Goal: Information Seeking & Learning: Check status

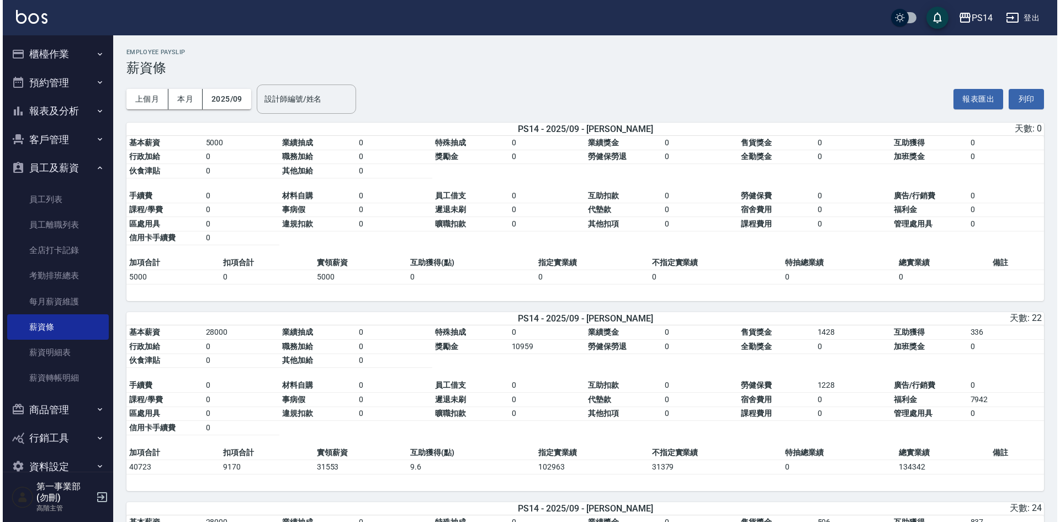
scroll to position [718, 0]
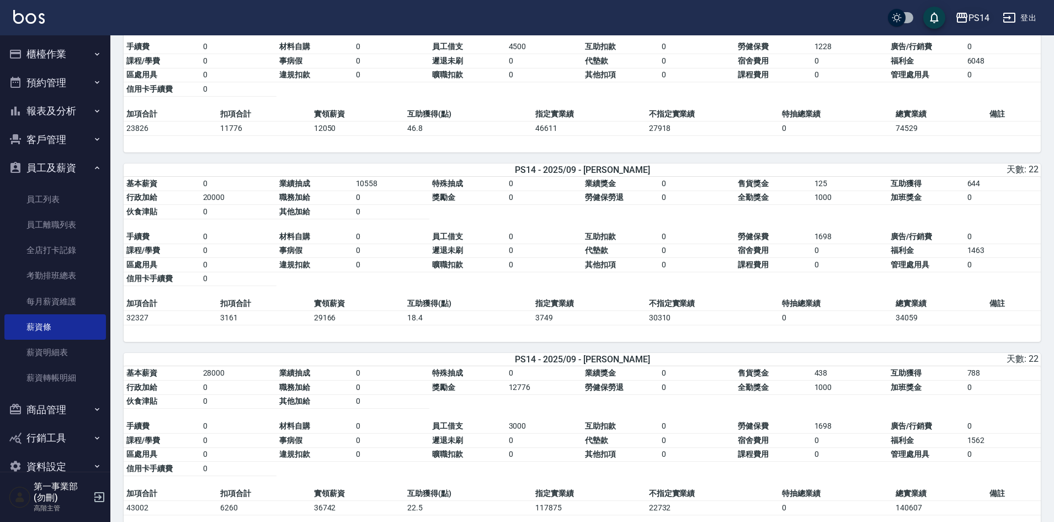
click at [961, 15] on icon "button" at bounding box center [961, 17] width 13 height 13
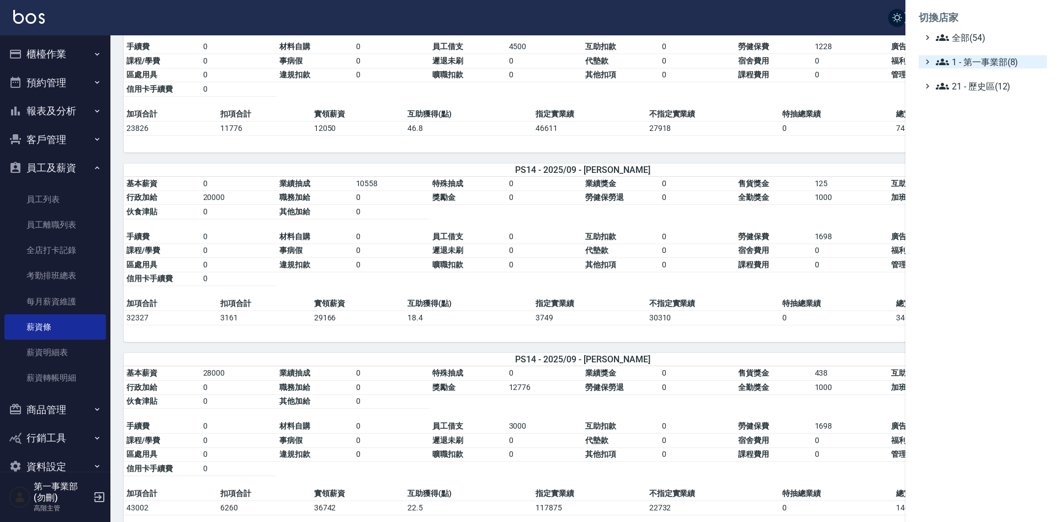
click at [984, 61] on span "1 - 第一事業部(8)" at bounding box center [989, 61] width 107 height 13
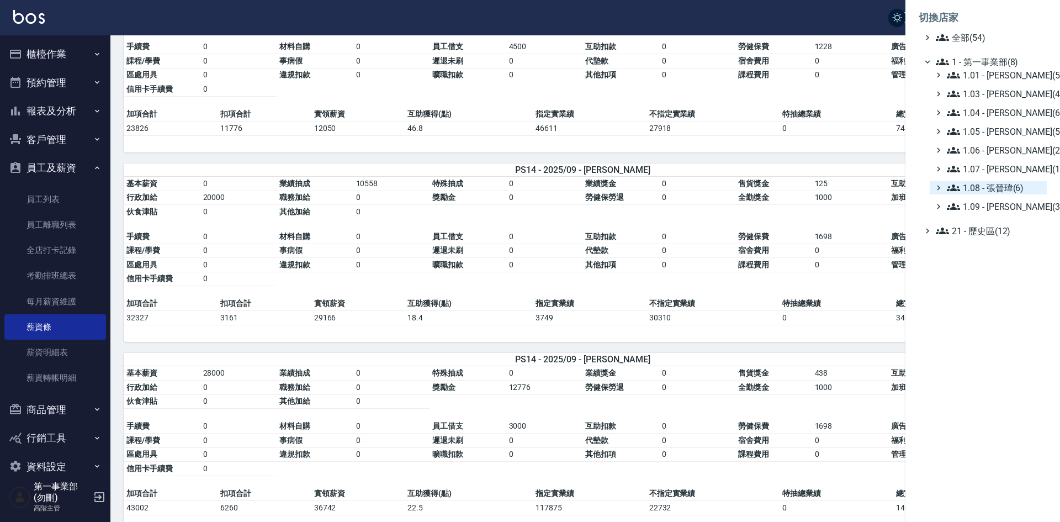
click at [1006, 192] on span "1.08 - 張晉瑋(6)" at bounding box center [994, 187] width 95 height 13
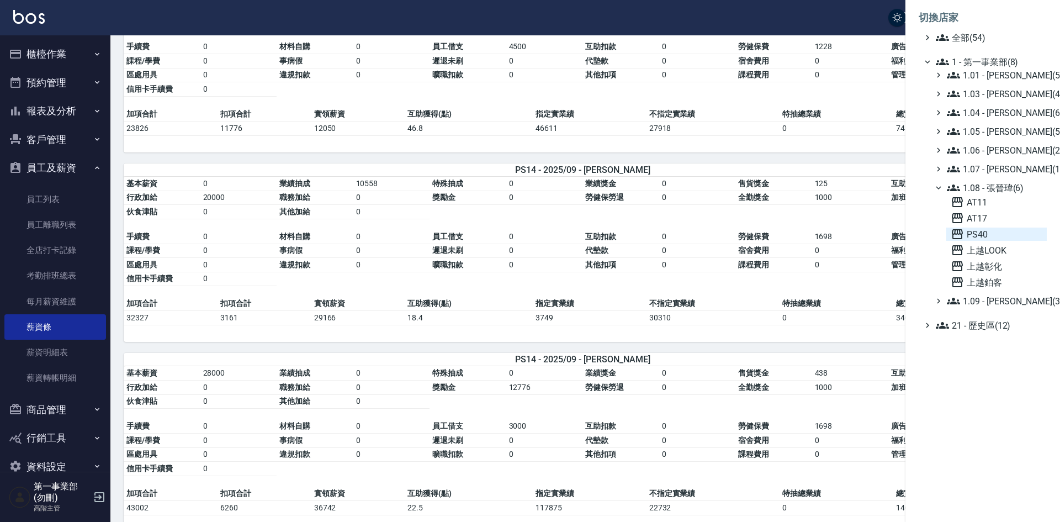
click at [984, 230] on span "PS40" at bounding box center [996, 233] width 92 height 13
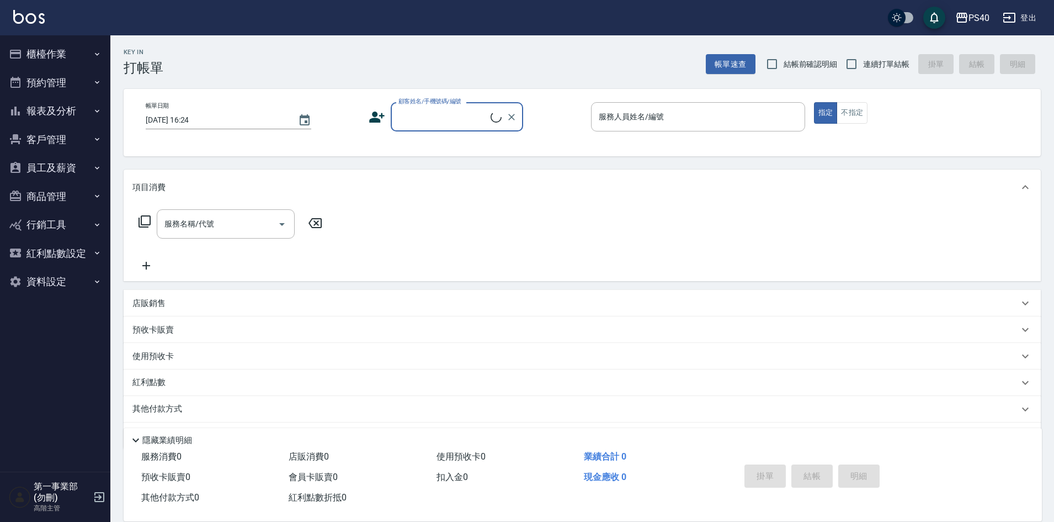
click at [41, 167] on button "員工及薪資" at bounding box center [55, 167] width 102 height 29
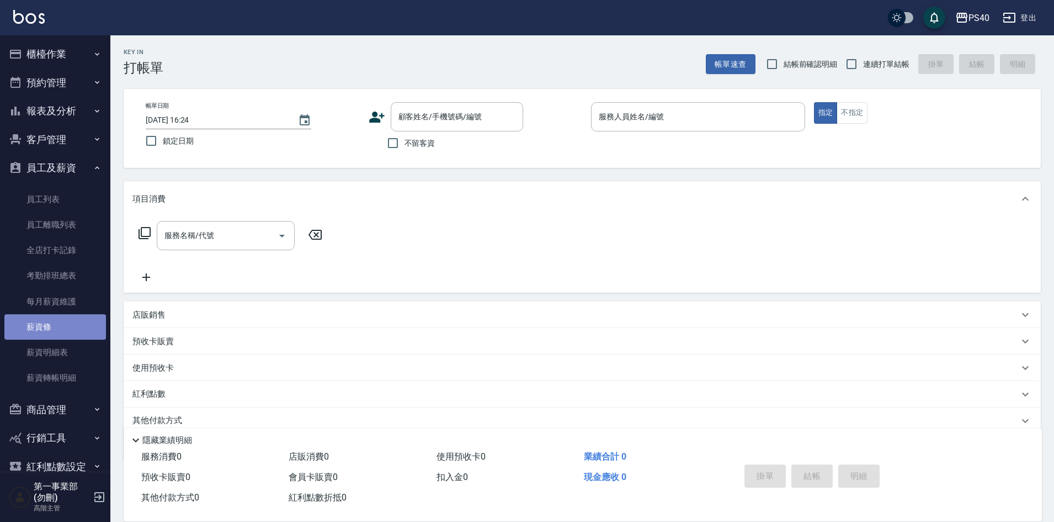
click at [63, 335] on link "薪資條" at bounding box center [55, 326] width 102 height 25
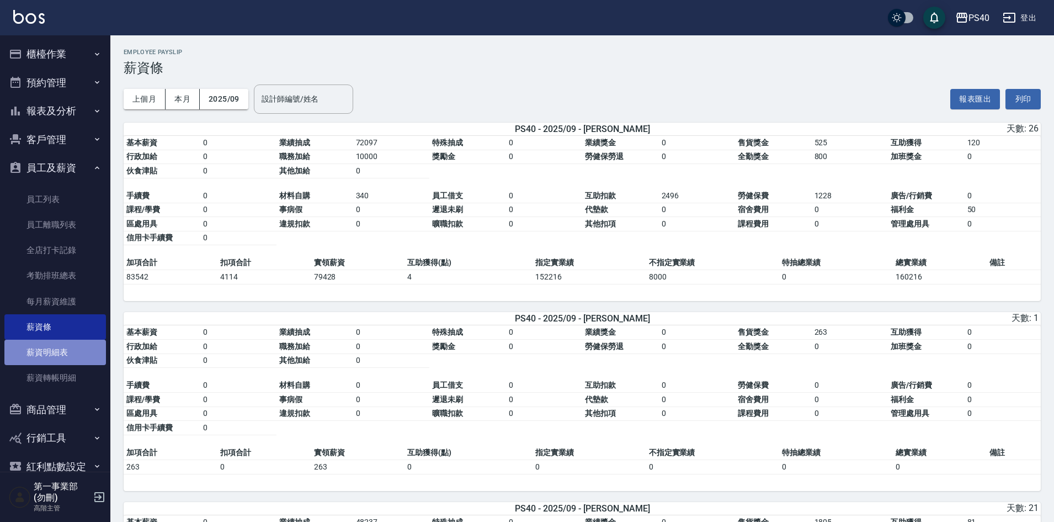
click at [62, 349] on link "薪資明細表" at bounding box center [55, 351] width 102 height 25
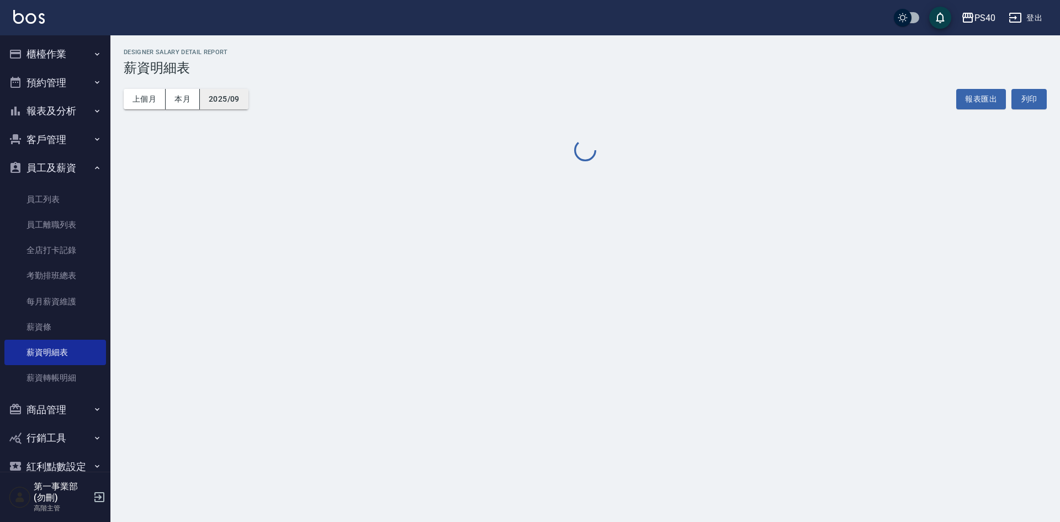
click at [242, 107] on button "2025/09" at bounding box center [224, 99] width 49 height 20
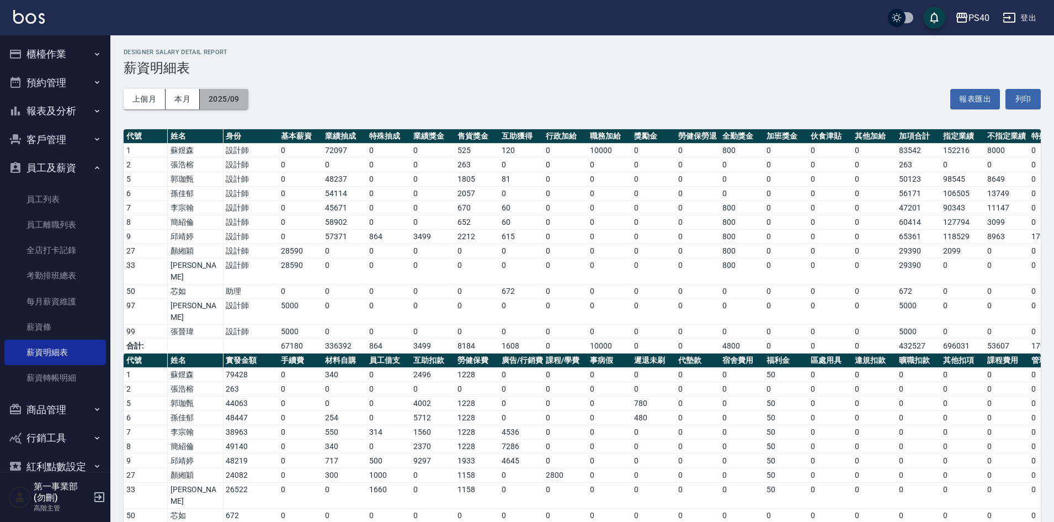
click at [230, 101] on button "2025/09" at bounding box center [224, 99] width 49 height 20
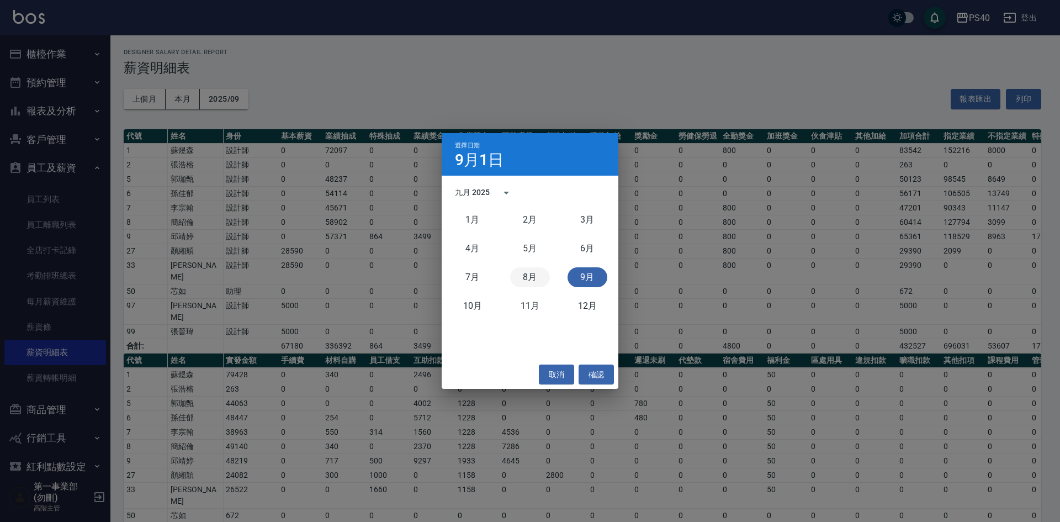
click at [530, 277] on button "8月" at bounding box center [530, 277] width 40 height 20
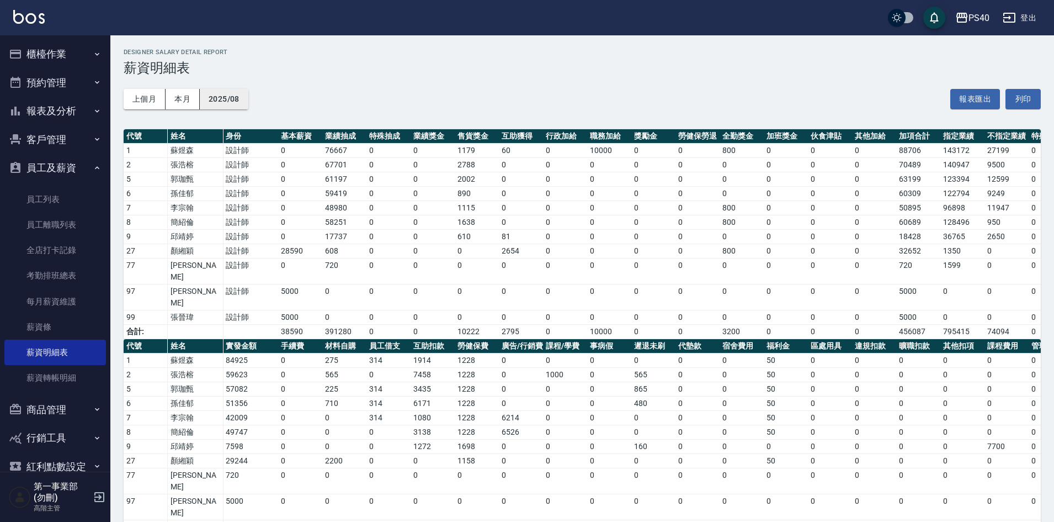
click at [227, 100] on button "2025/08" at bounding box center [224, 99] width 49 height 20
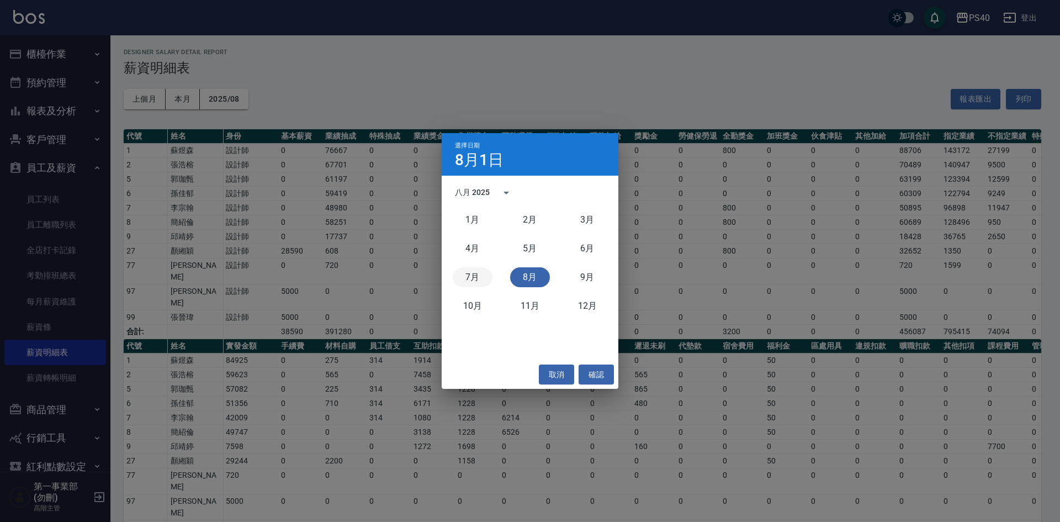
click at [471, 278] on button "7月" at bounding box center [473, 277] width 40 height 20
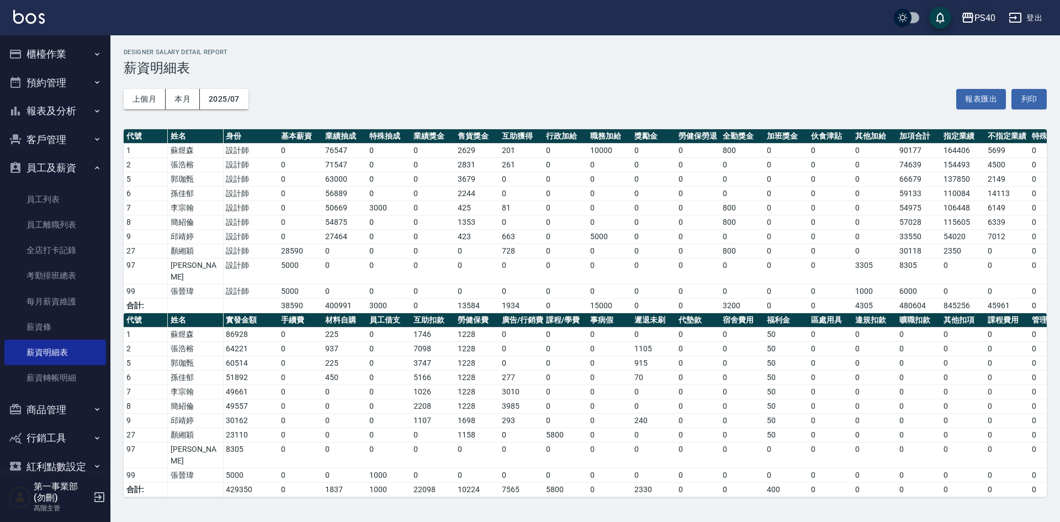
click at [982, 21] on div "PS40" at bounding box center [984, 18] width 21 height 14
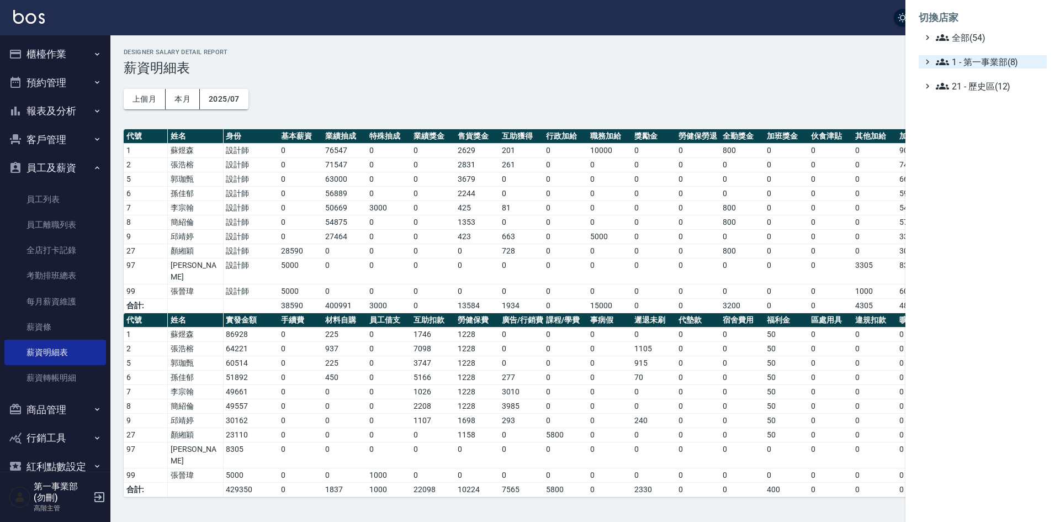
click at [997, 61] on span "1 - 第一事業部(8)" at bounding box center [989, 61] width 107 height 13
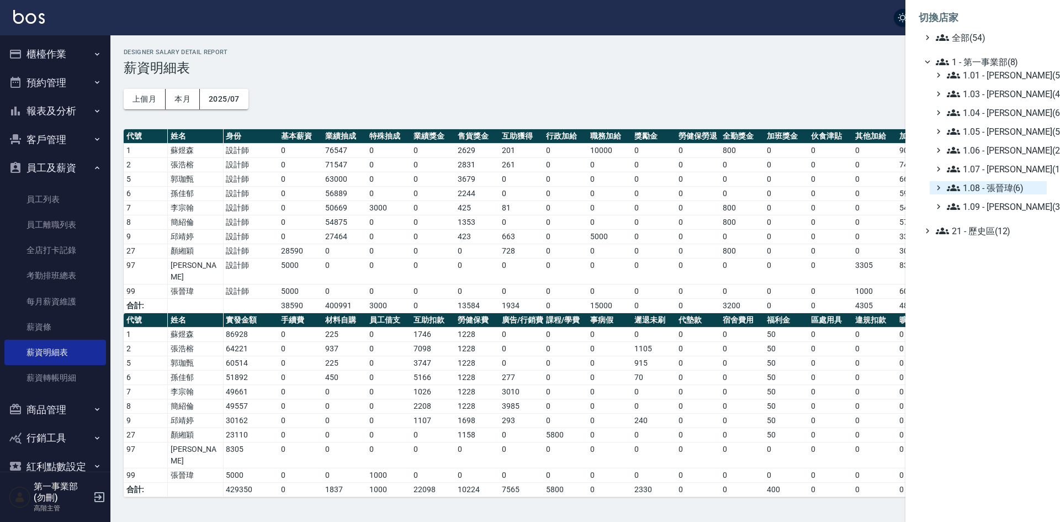
click at [1001, 189] on span "1.08 - 張晉瑋(6)" at bounding box center [994, 187] width 95 height 13
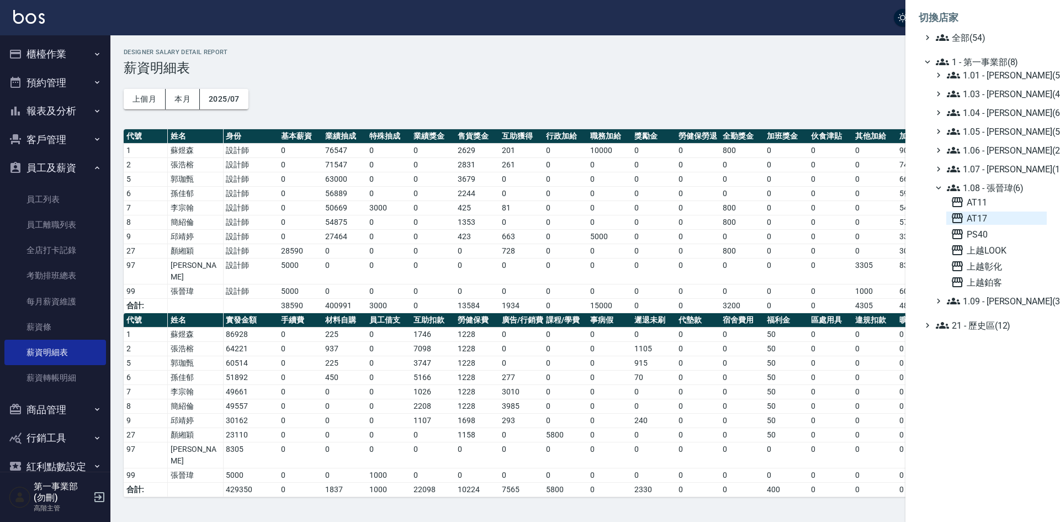
click at [992, 217] on span "AT17" at bounding box center [996, 217] width 92 height 13
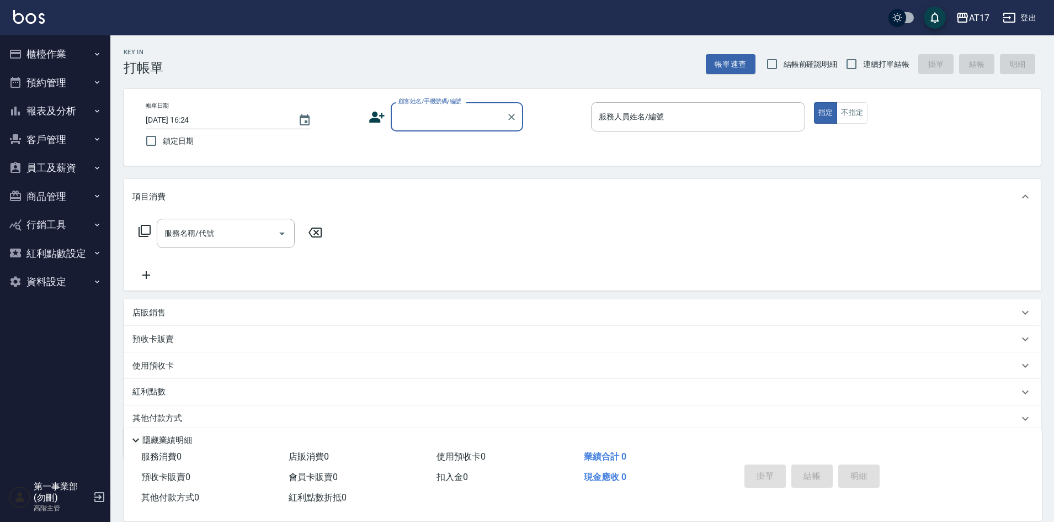
click at [56, 164] on button "員工及薪資" at bounding box center [55, 167] width 102 height 29
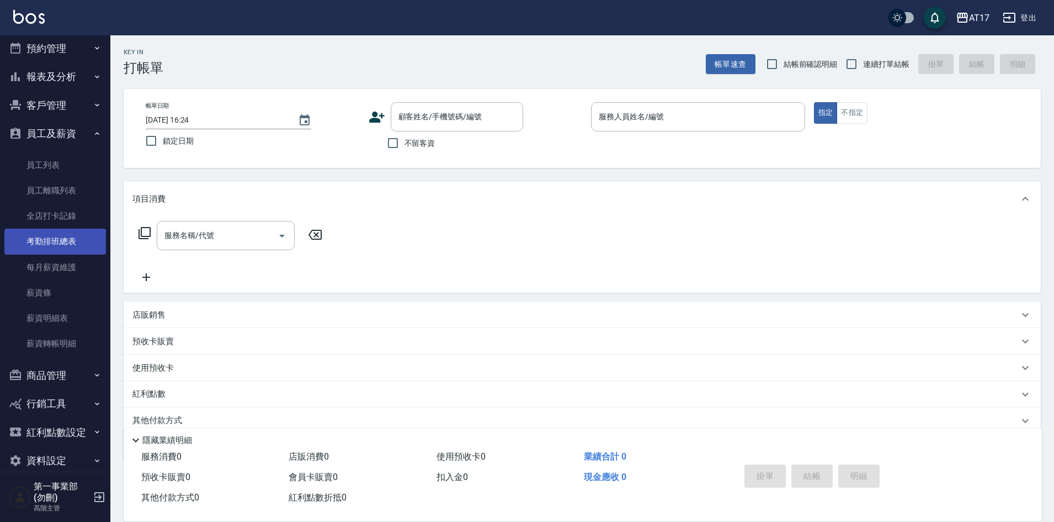
scroll to position [51, 0]
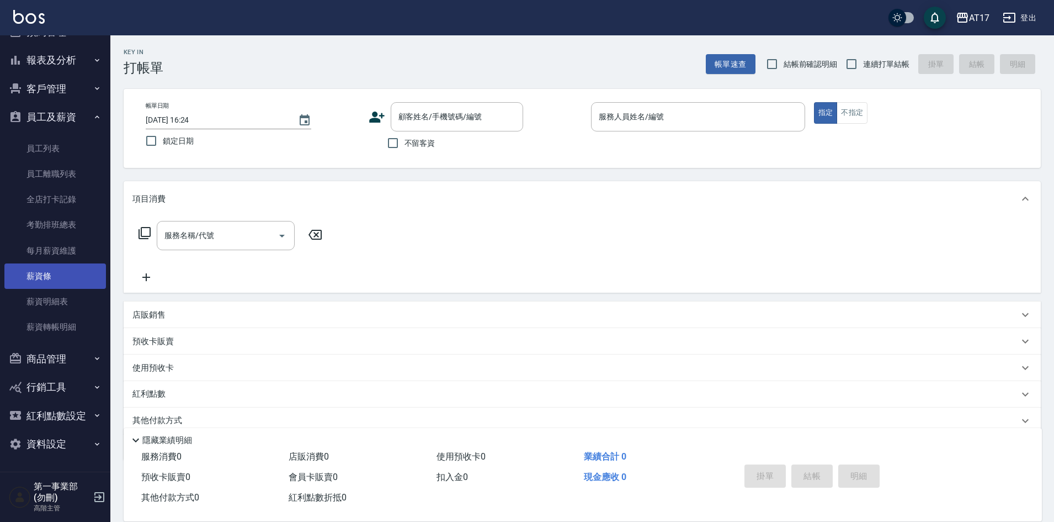
click at [65, 273] on link "薪資條" at bounding box center [55, 275] width 102 height 25
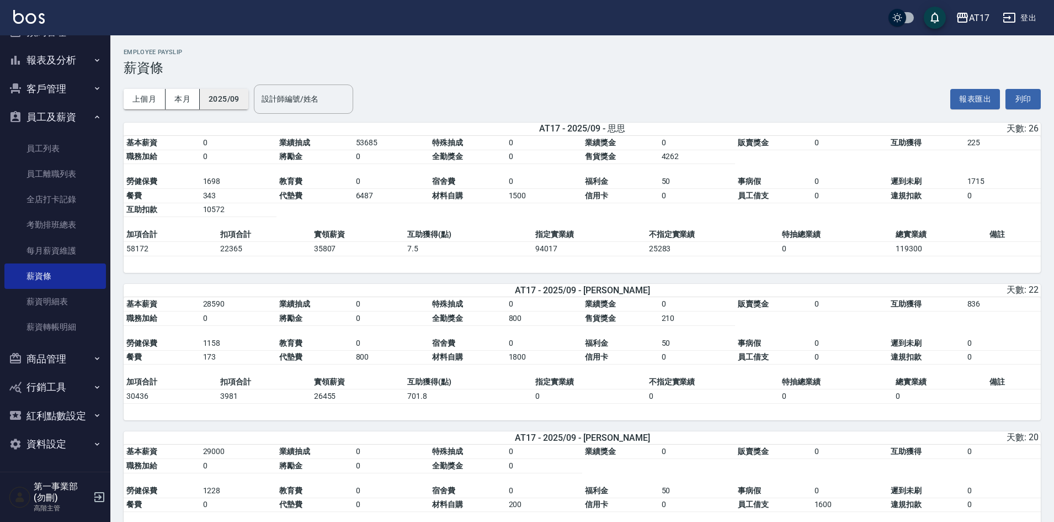
click at [224, 102] on button "2025/09" at bounding box center [224, 99] width 49 height 20
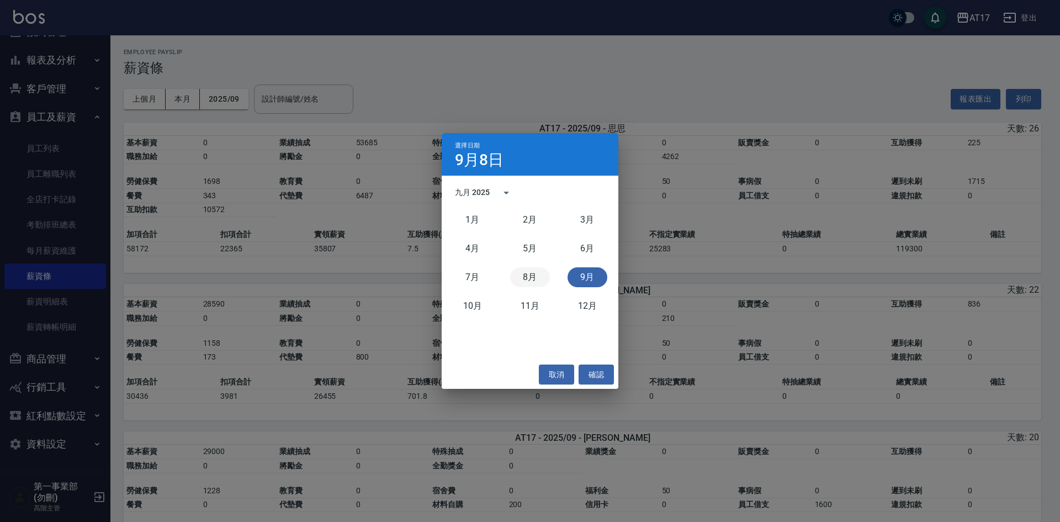
click at [525, 277] on button "8月" at bounding box center [530, 277] width 40 height 20
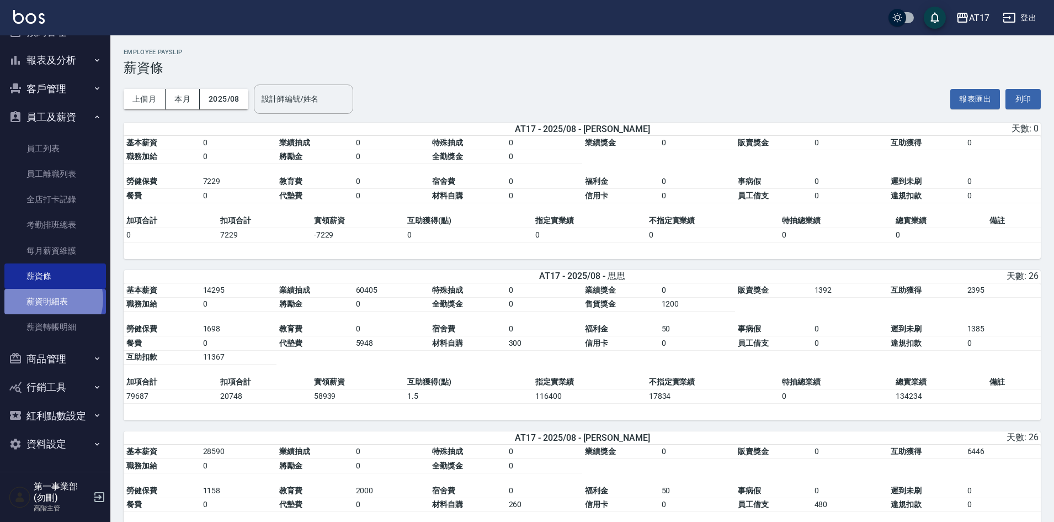
click at [51, 299] on link "薪資明細表" at bounding box center [55, 301] width 102 height 25
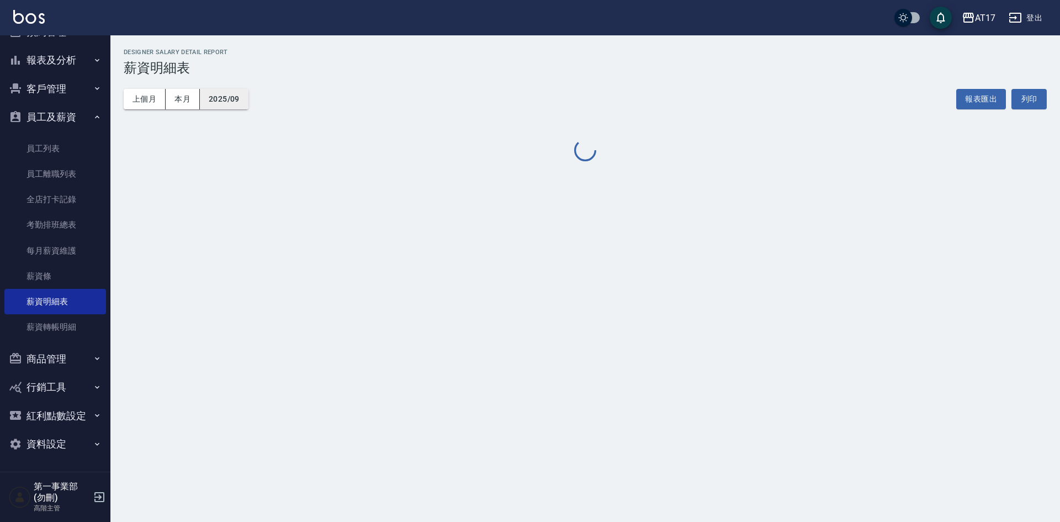
click at [219, 96] on button "2025/09" at bounding box center [224, 99] width 49 height 20
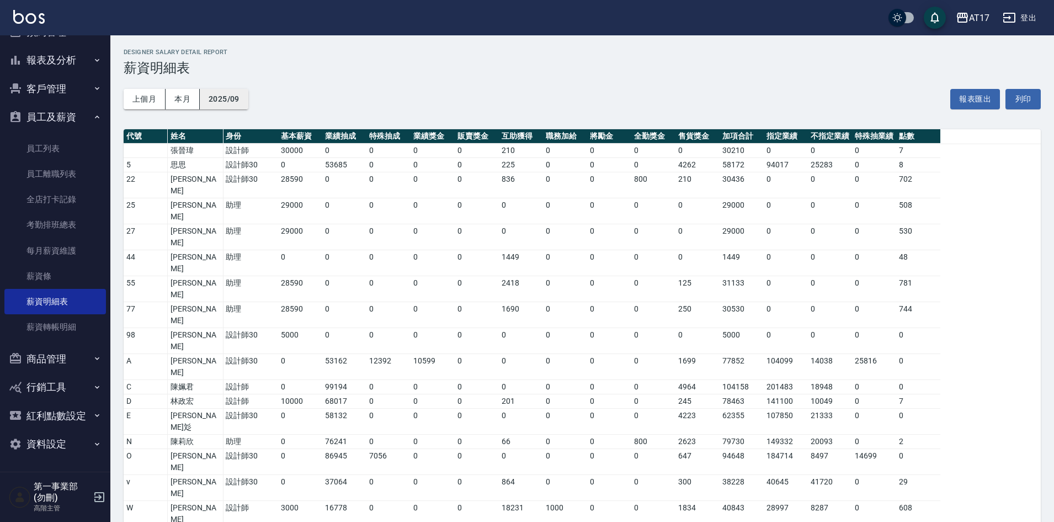
click at [233, 97] on button "2025/09" at bounding box center [224, 99] width 49 height 20
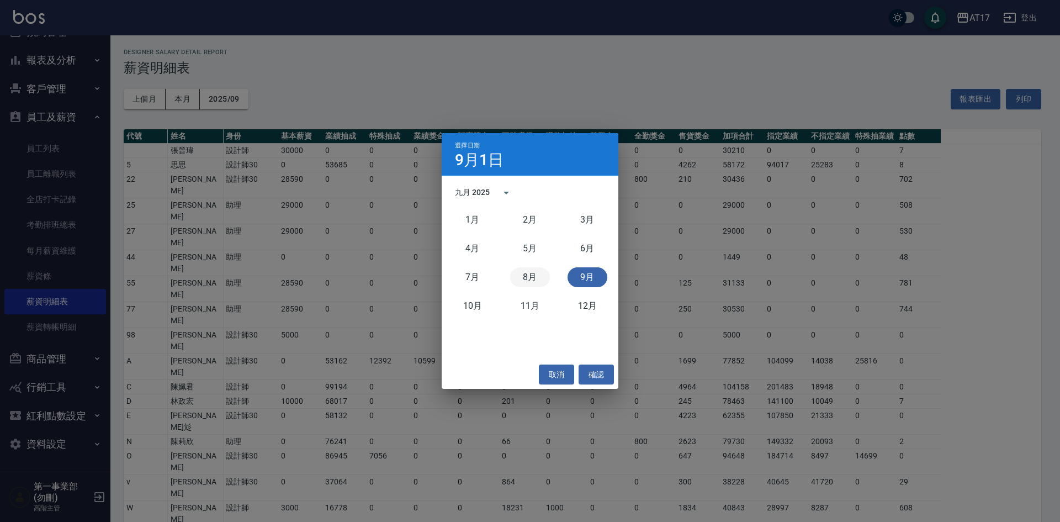
click at [514, 283] on button "8月" at bounding box center [530, 277] width 40 height 20
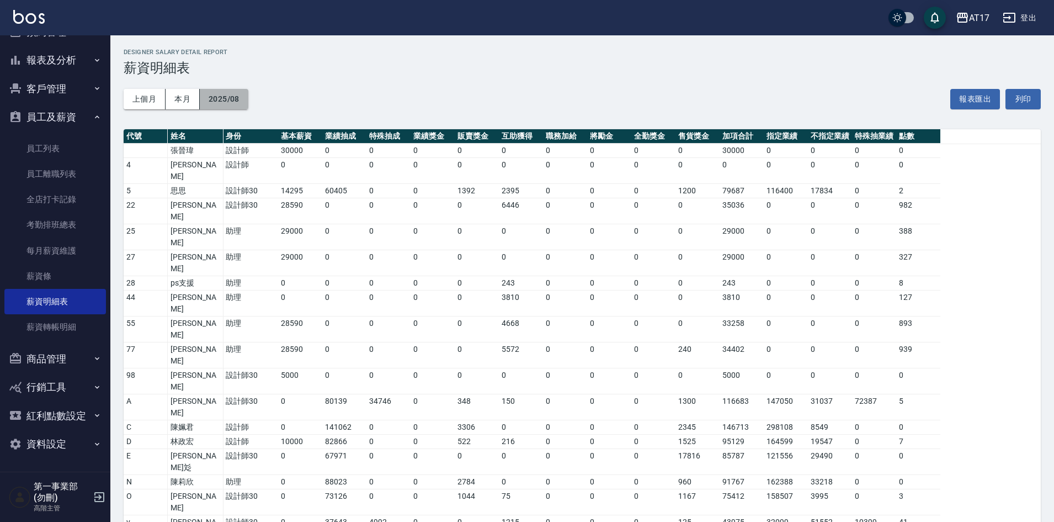
click at [219, 104] on button "2025/08" at bounding box center [224, 99] width 49 height 20
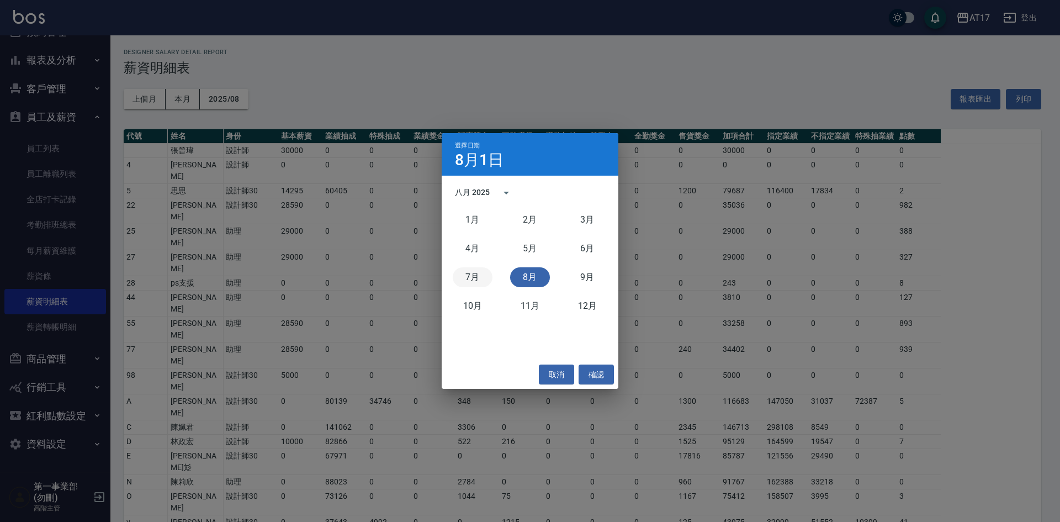
click at [467, 281] on button "7月" at bounding box center [473, 277] width 40 height 20
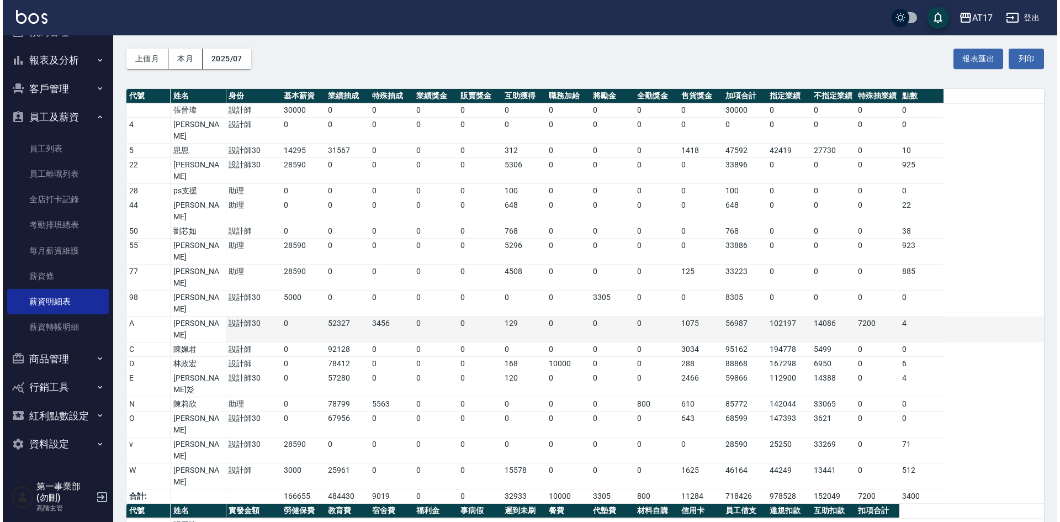
scroll to position [166, 0]
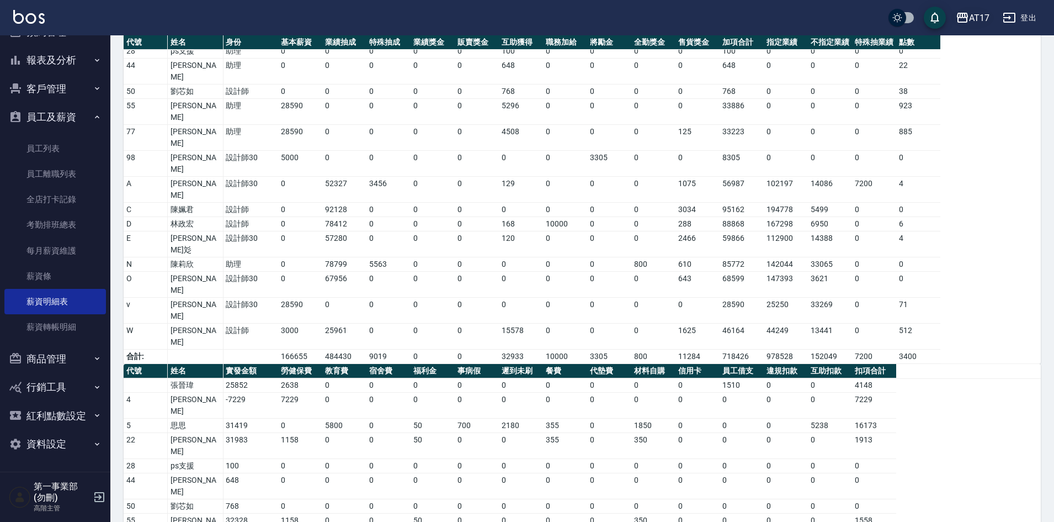
click at [976, 23] on div "AT17" at bounding box center [979, 18] width 20 height 14
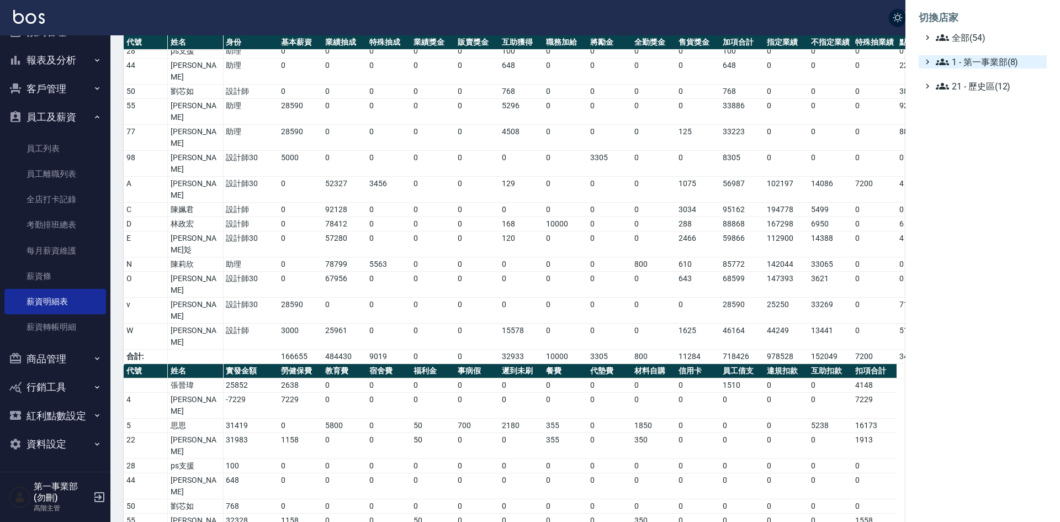
click at [987, 57] on span "1 - 第一事業部(8)" at bounding box center [989, 61] width 107 height 13
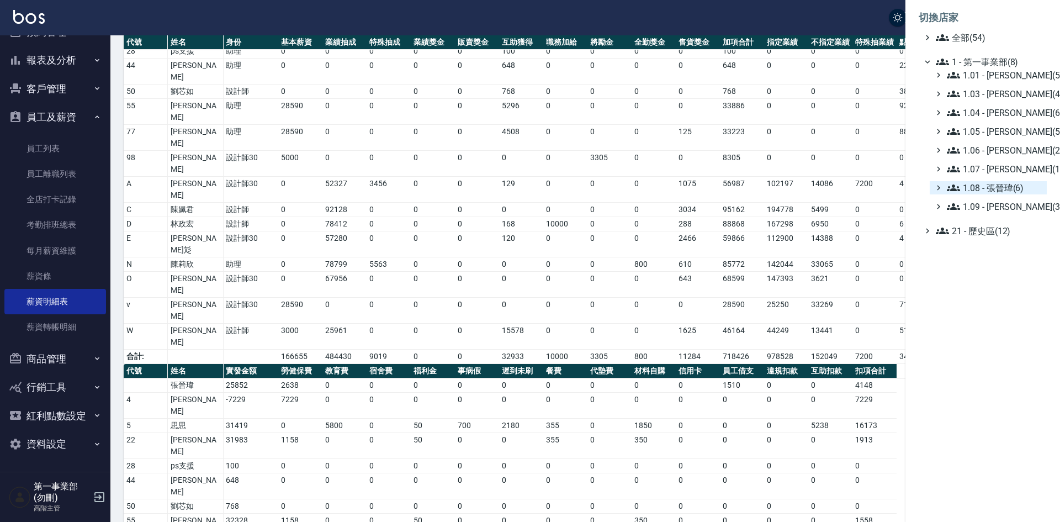
click at [1012, 187] on span "1.08 - 張晉瑋(6)" at bounding box center [994, 187] width 95 height 13
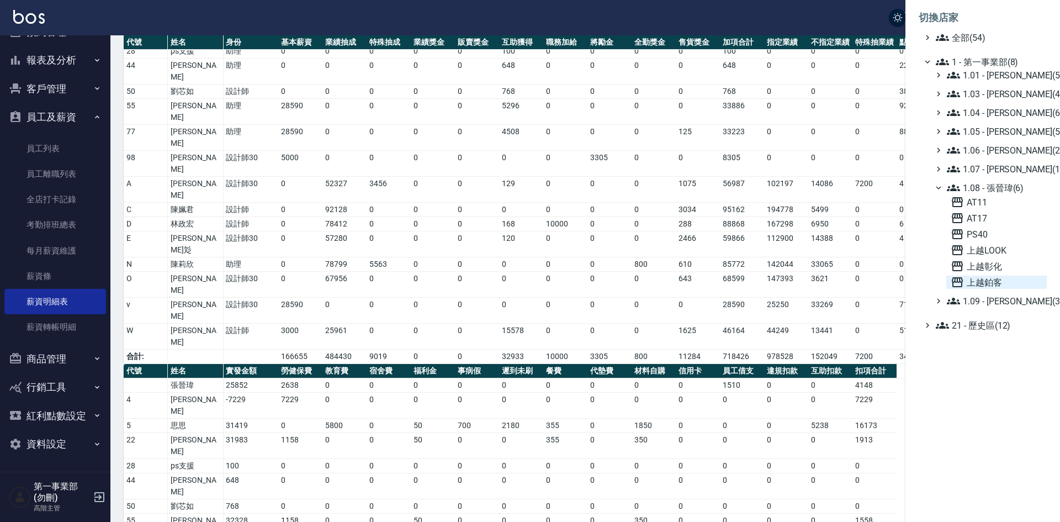
click at [1001, 280] on span "上越鉑客" at bounding box center [996, 281] width 92 height 13
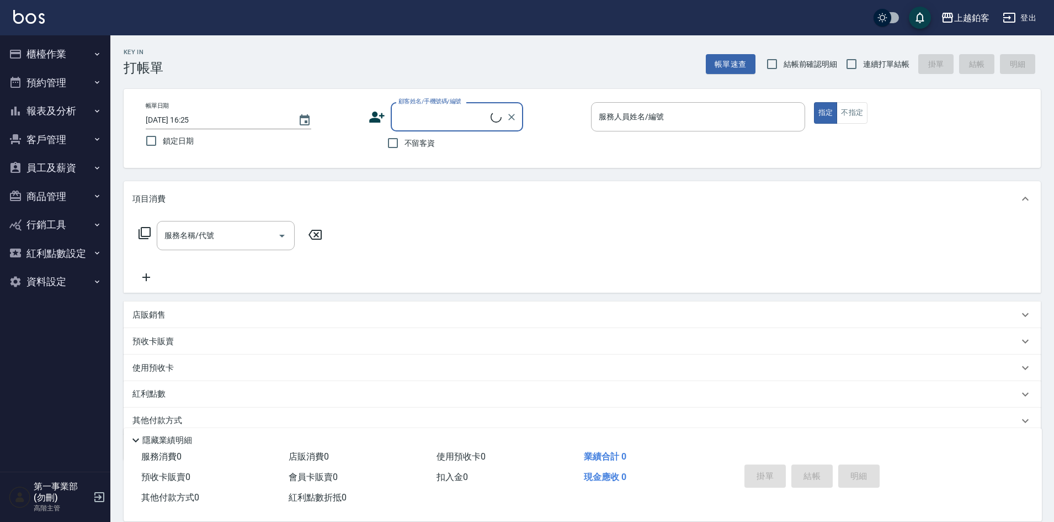
click at [68, 173] on button "員工及薪資" at bounding box center [55, 167] width 102 height 29
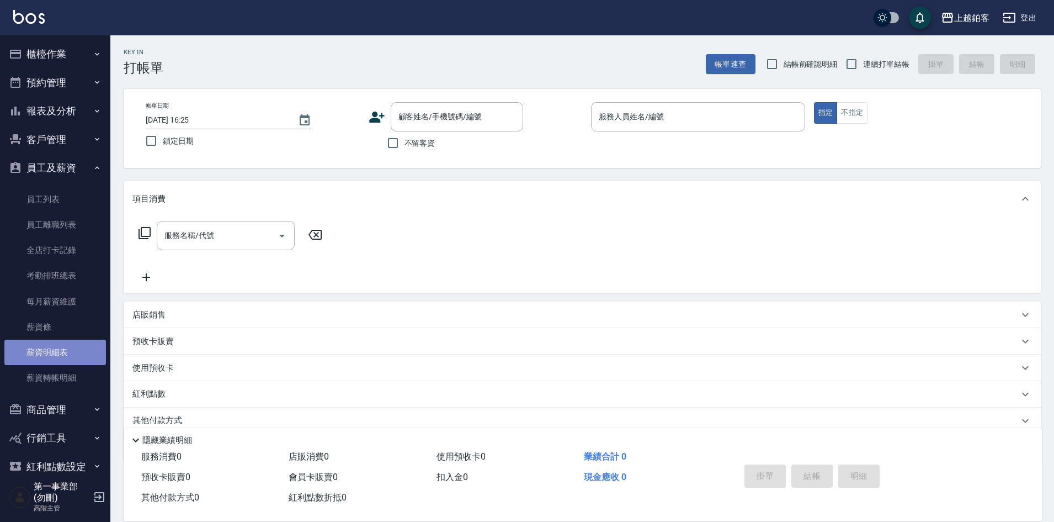
click at [76, 343] on link "薪資明細表" at bounding box center [55, 351] width 102 height 25
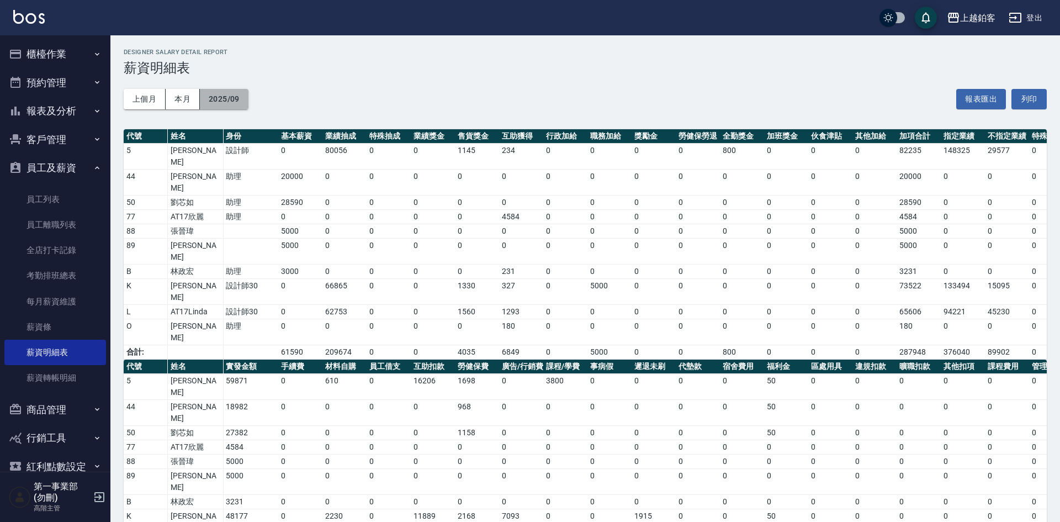
click at [235, 103] on button "2025/09" at bounding box center [224, 99] width 49 height 20
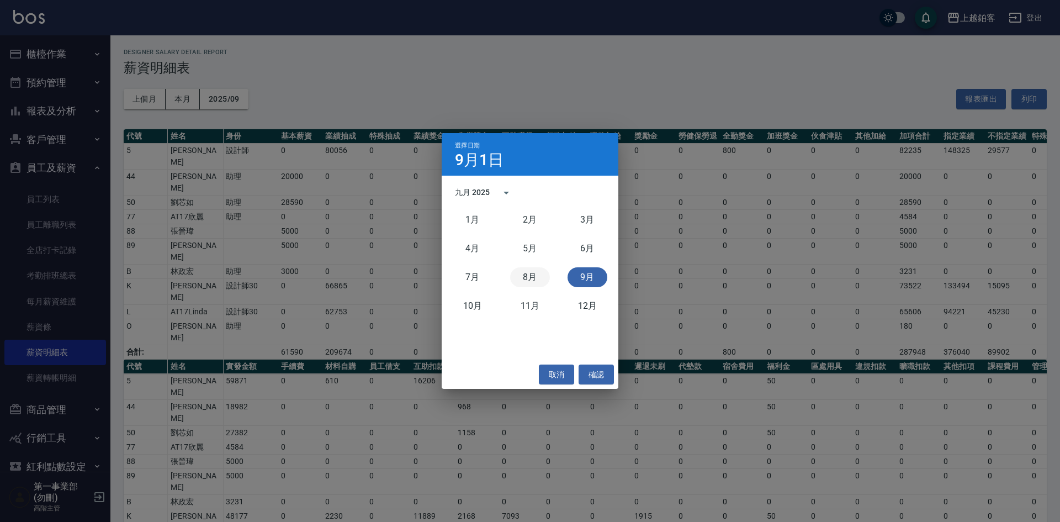
click at [540, 278] on button "8月" at bounding box center [530, 277] width 40 height 20
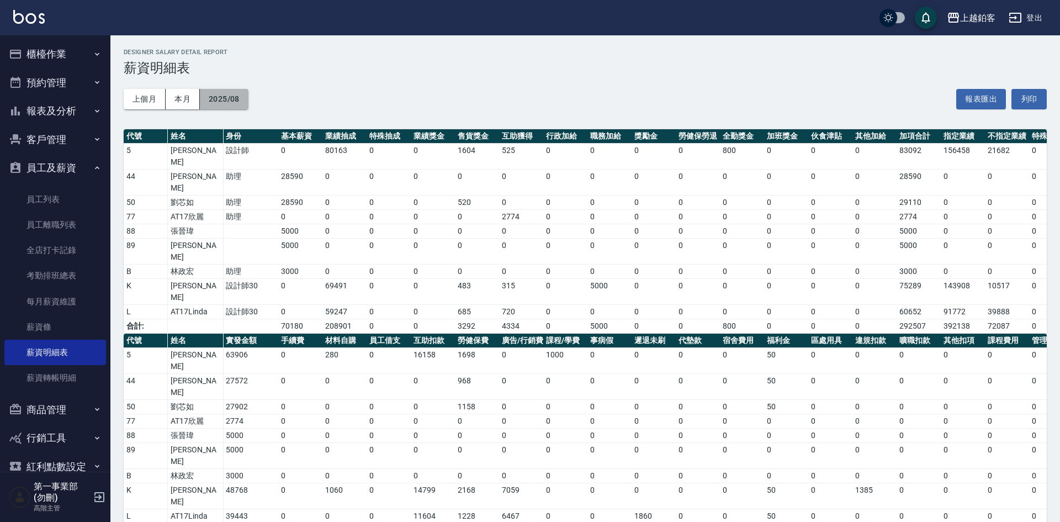
click at [219, 94] on button "2025/08" at bounding box center [224, 99] width 49 height 20
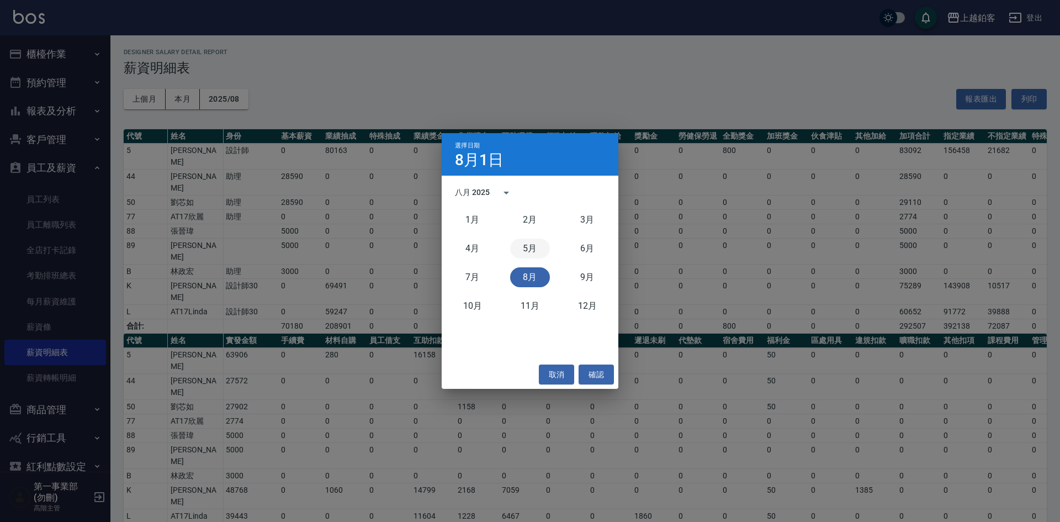
click at [534, 246] on button "5月" at bounding box center [530, 248] width 40 height 20
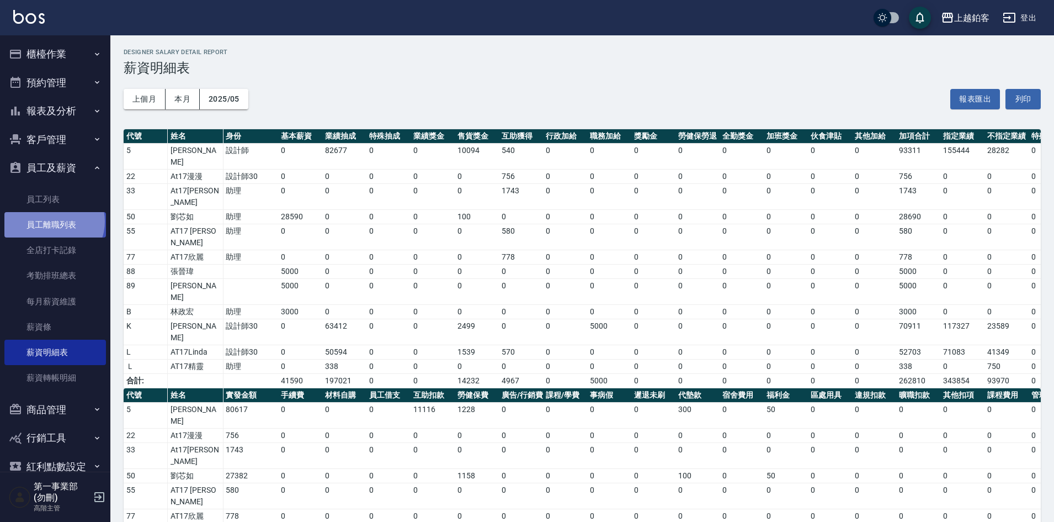
click at [53, 221] on link "員工離職列表" at bounding box center [55, 224] width 102 height 25
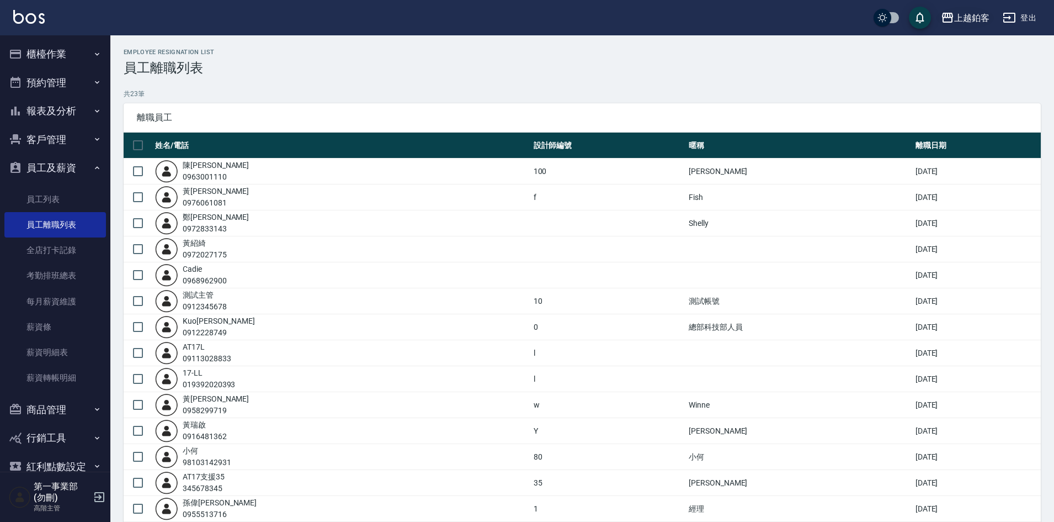
click at [985, 13] on div "上越鉑客" at bounding box center [971, 18] width 35 height 14
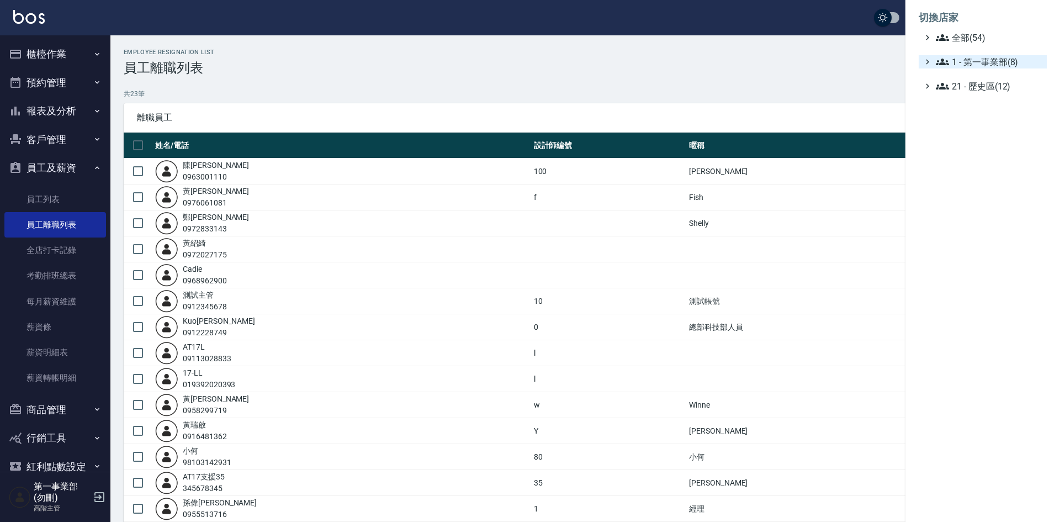
click at [1010, 64] on span "1 - 第一事業部(8)" at bounding box center [989, 61] width 107 height 13
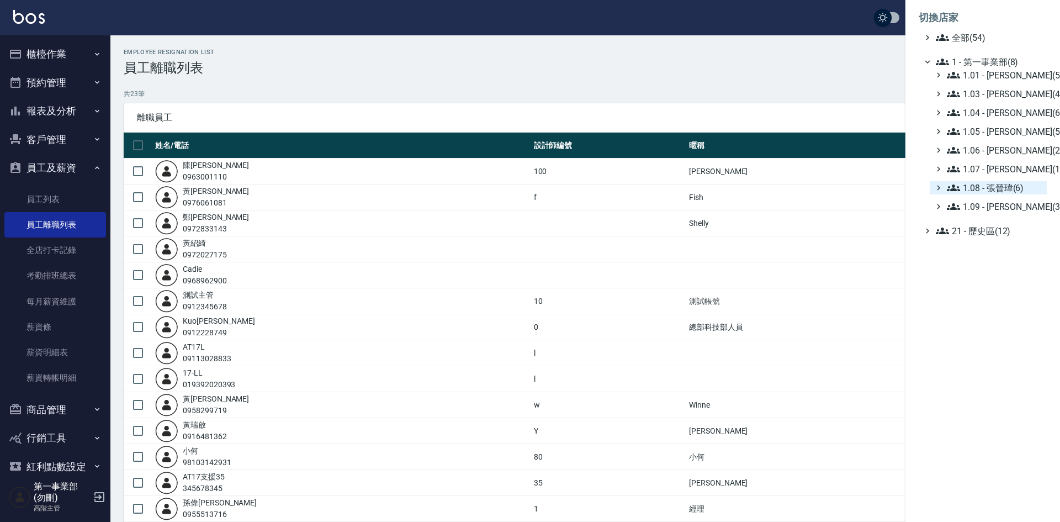
click at [1009, 190] on span "1.08 - 張晉瑋(6)" at bounding box center [994, 187] width 95 height 13
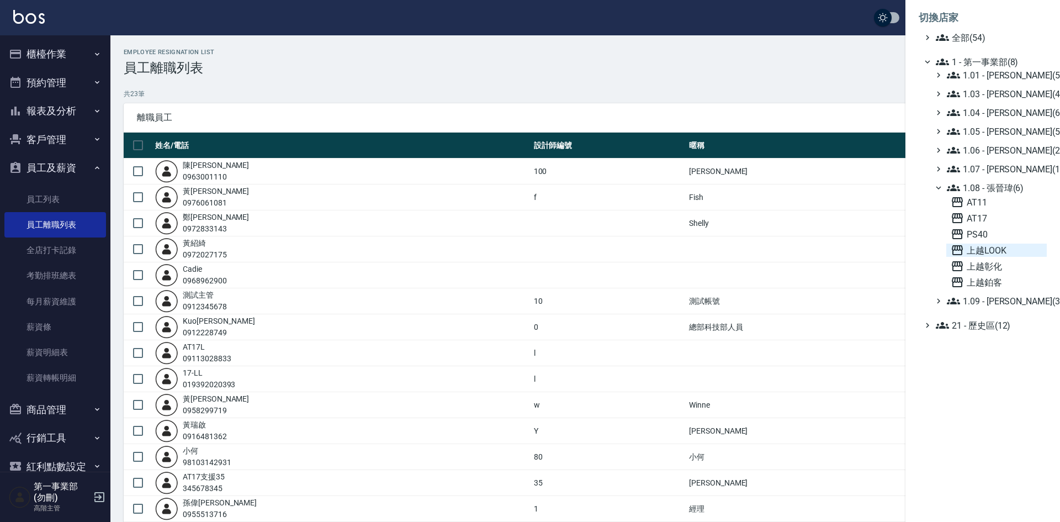
click at [988, 256] on span "上越LOOK" at bounding box center [996, 249] width 92 height 13
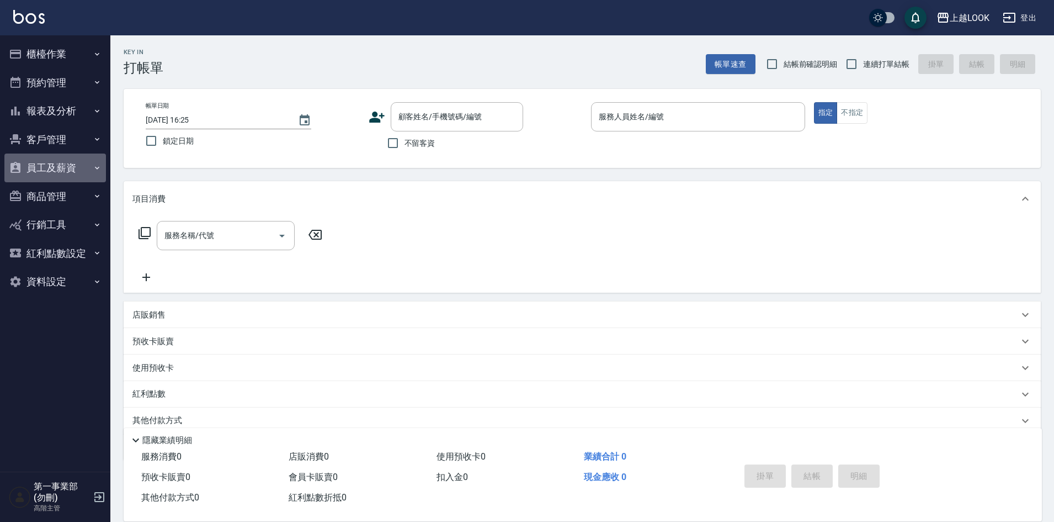
click at [62, 160] on button "員工及薪資" at bounding box center [55, 167] width 102 height 29
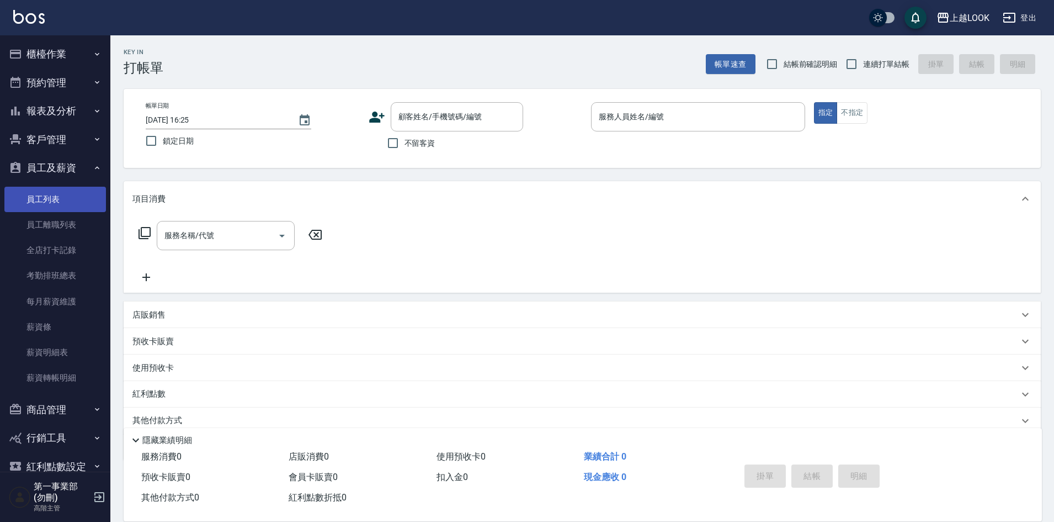
click at [65, 187] on link "員工列表" at bounding box center [55, 199] width 102 height 25
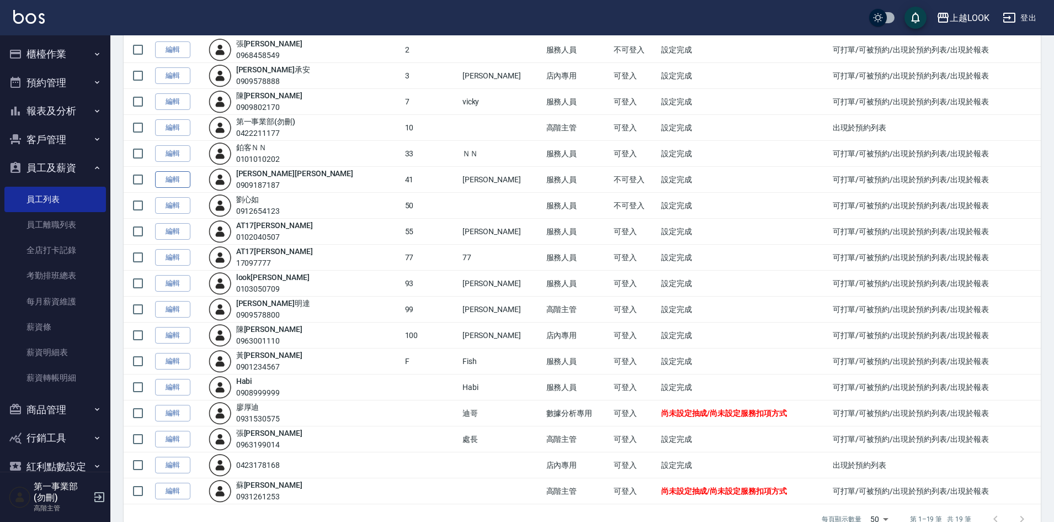
scroll to position [168, 0]
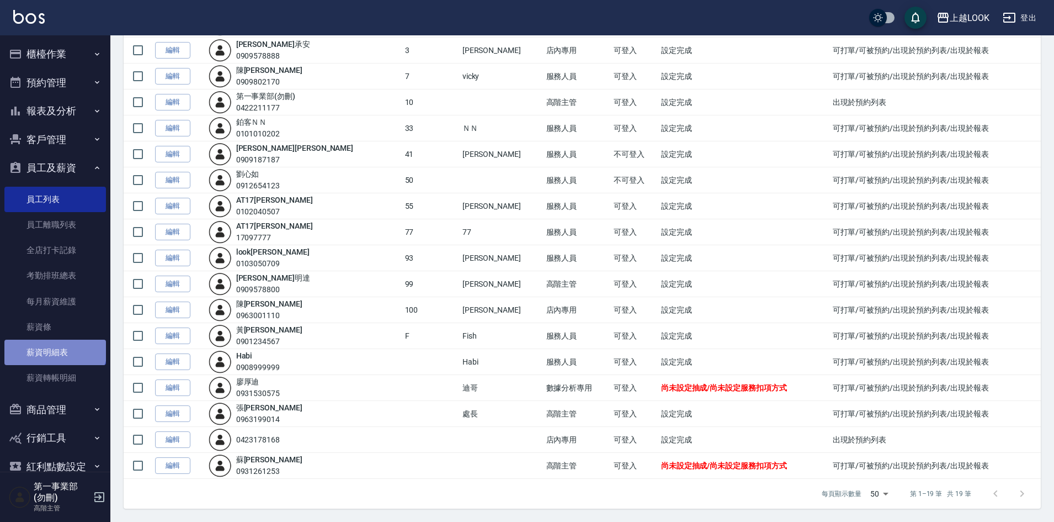
click at [54, 347] on link "薪資明細表" at bounding box center [55, 351] width 102 height 25
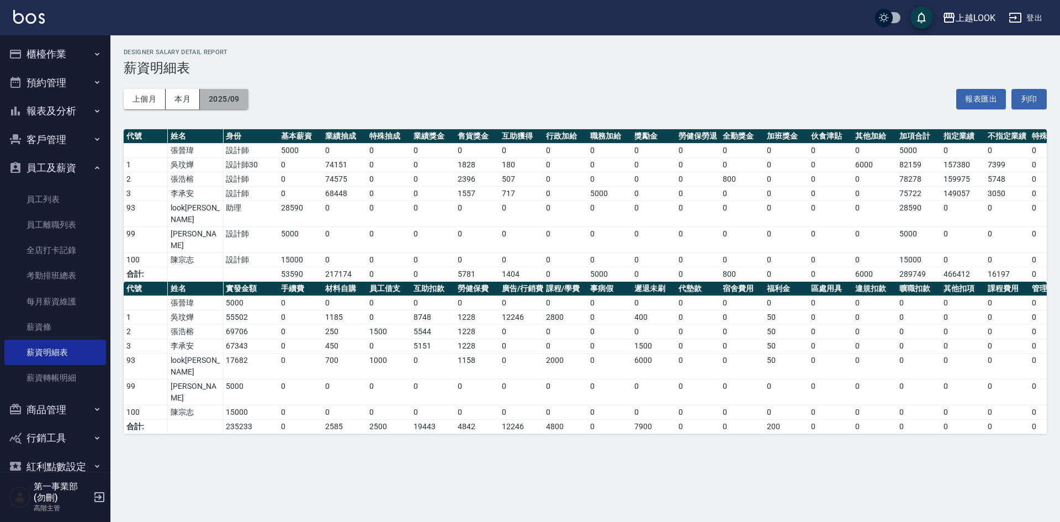
click at [237, 98] on button "2025/09" at bounding box center [224, 99] width 49 height 20
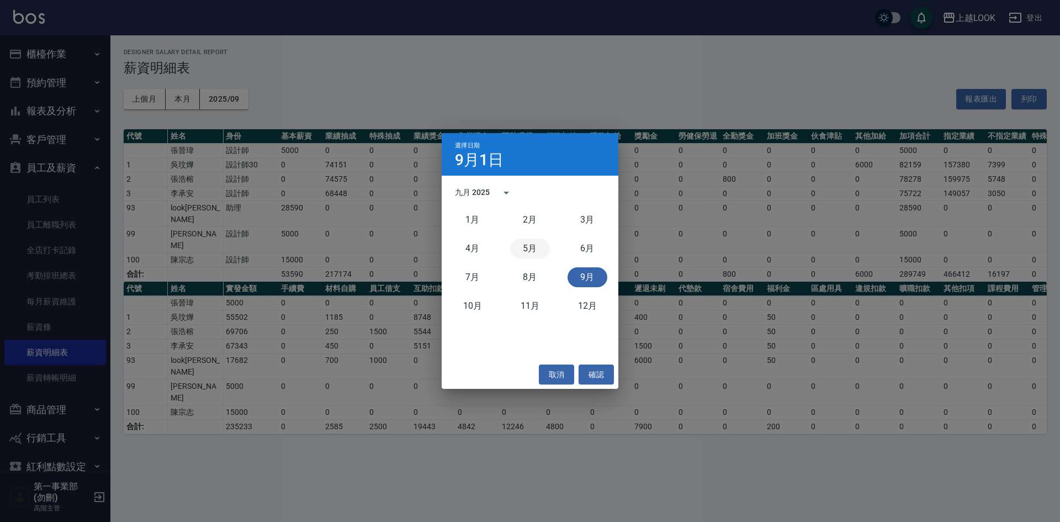
click at [526, 253] on button "5月" at bounding box center [530, 248] width 40 height 20
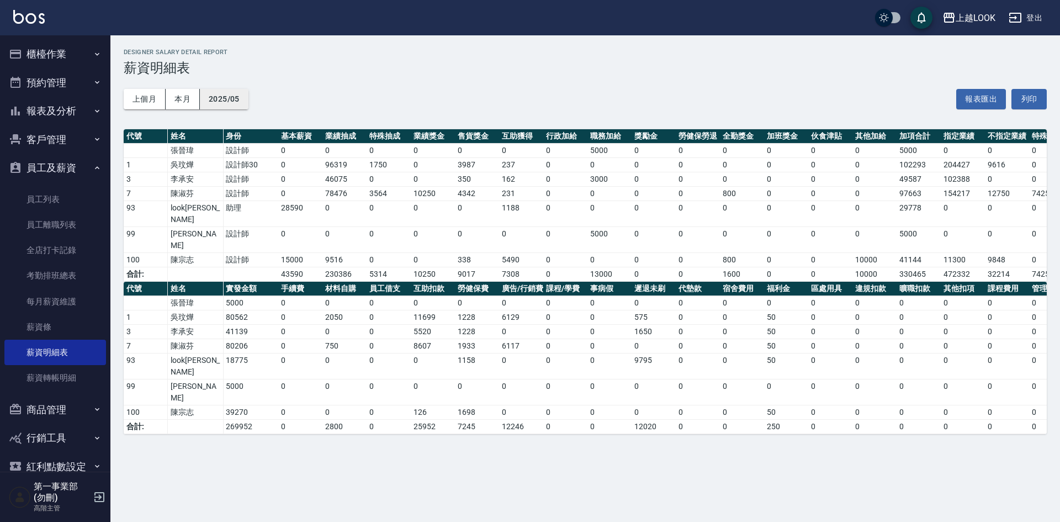
click at [212, 104] on button "2025/05" at bounding box center [224, 99] width 49 height 20
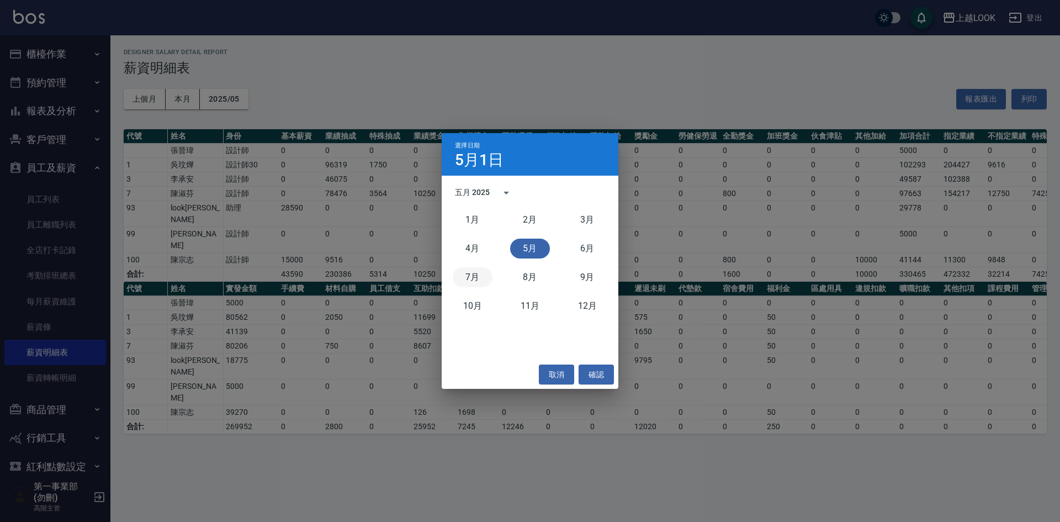
click at [473, 275] on button "7月" at bounding box center [473, 277] width 40 height 20
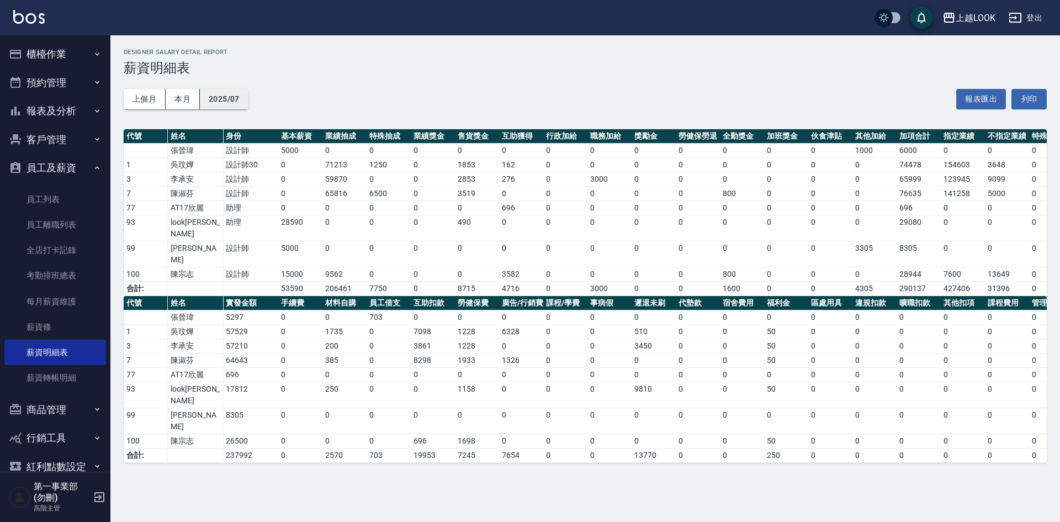
click at [212, 98] on button "2025/07" at bounding box center [224, 99] width 49 height 20
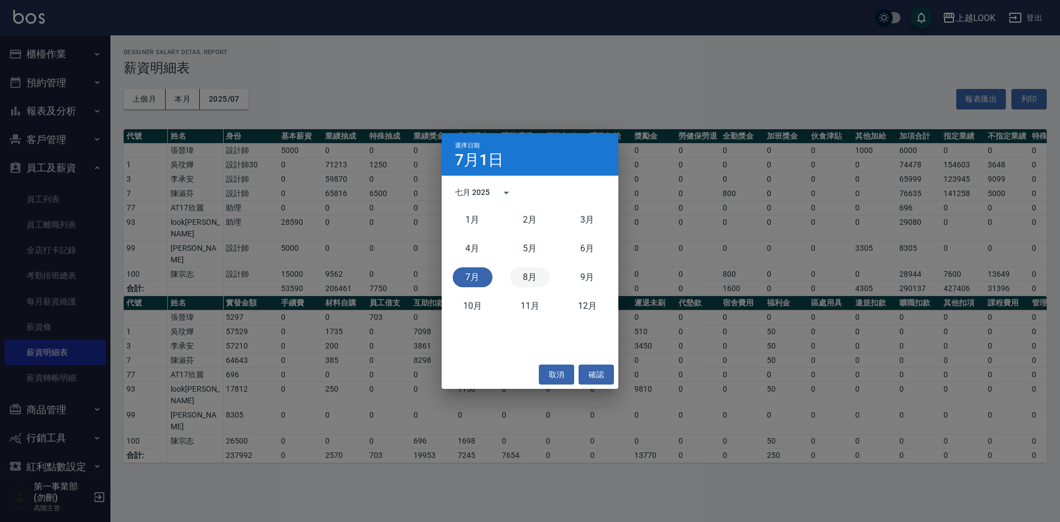
click at [522, 278] on button "8月" at bounding box center [530, 277] width 40 height 20
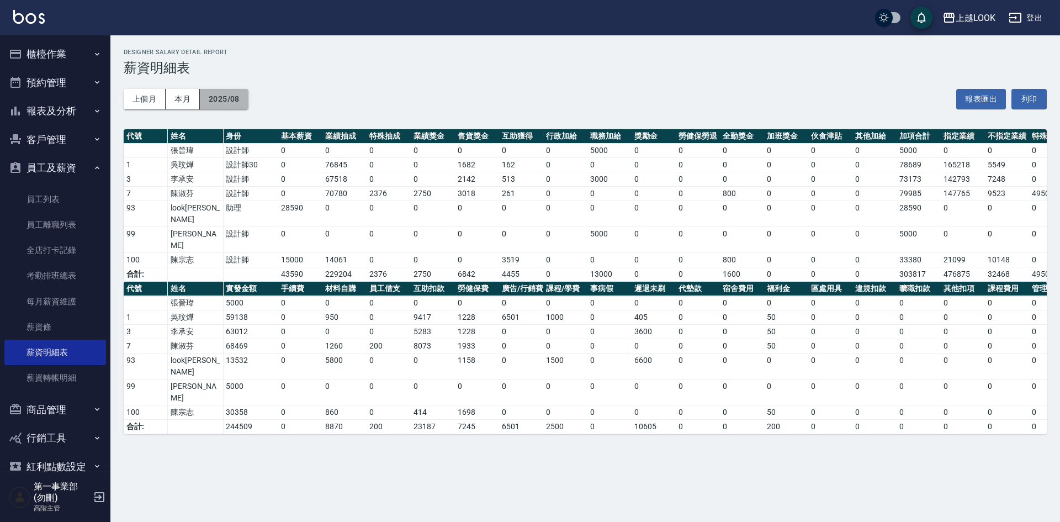
click at [231, 102] on button "2025/08" at bounding box center [224, 99] width 49 height 20
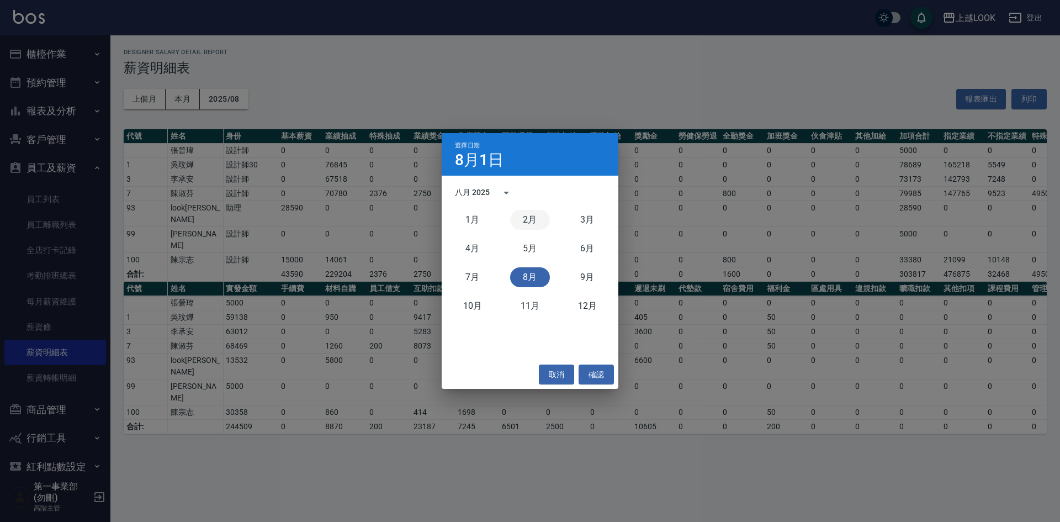
click at [538, 225] on button "2月" at bounding box center [530, 220] width 40 height 20
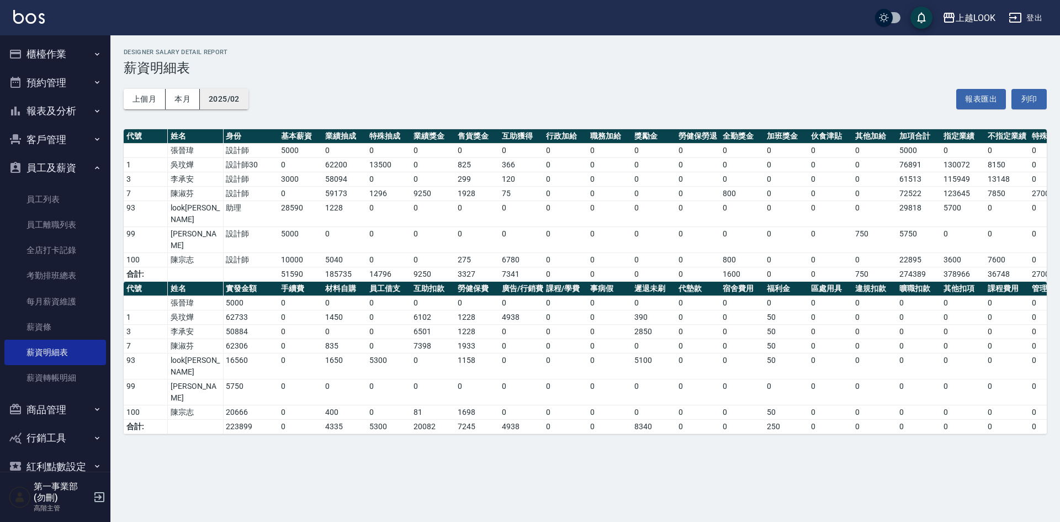
click at [225, 102] on button "2025/02" at bounding box center [224, 99] width 49 height 20
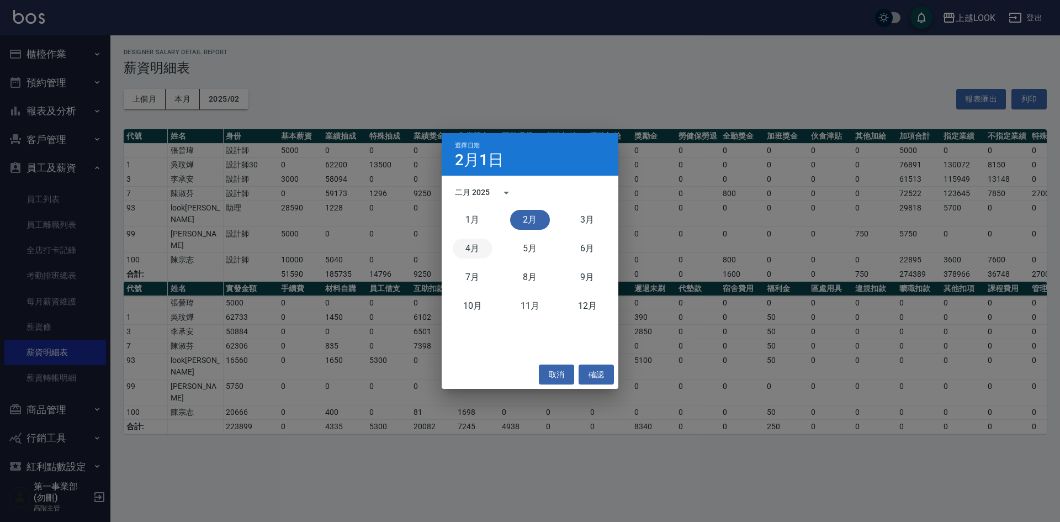
click at [465, 253] on button "4月" at bounding box center [473, 248] width 40 height 20
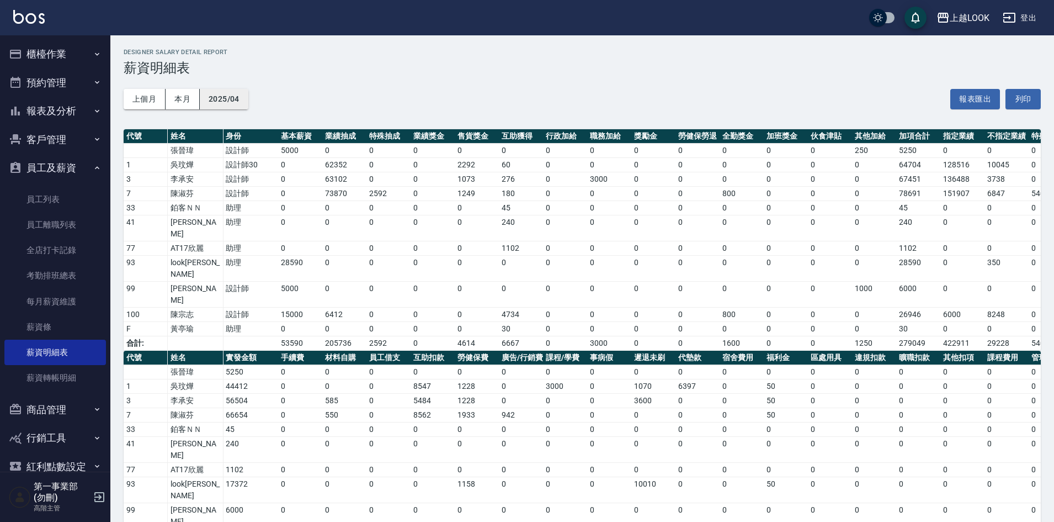
click at [238, 92] on button "2025/04" at bounding box center [224, 99] width 49 height 20
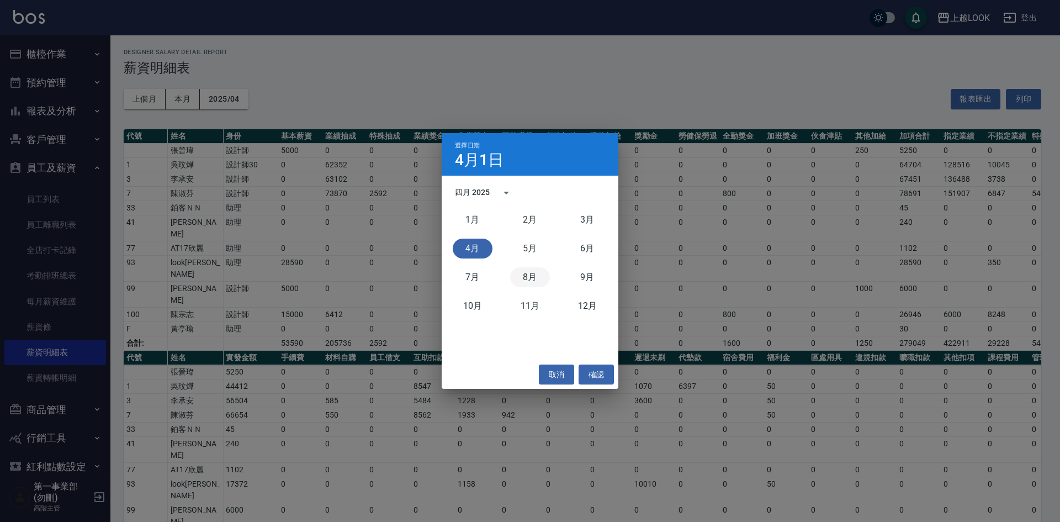
click at [545, 280] on button "8月" at bounding box center [530, 277] width 40 height 20
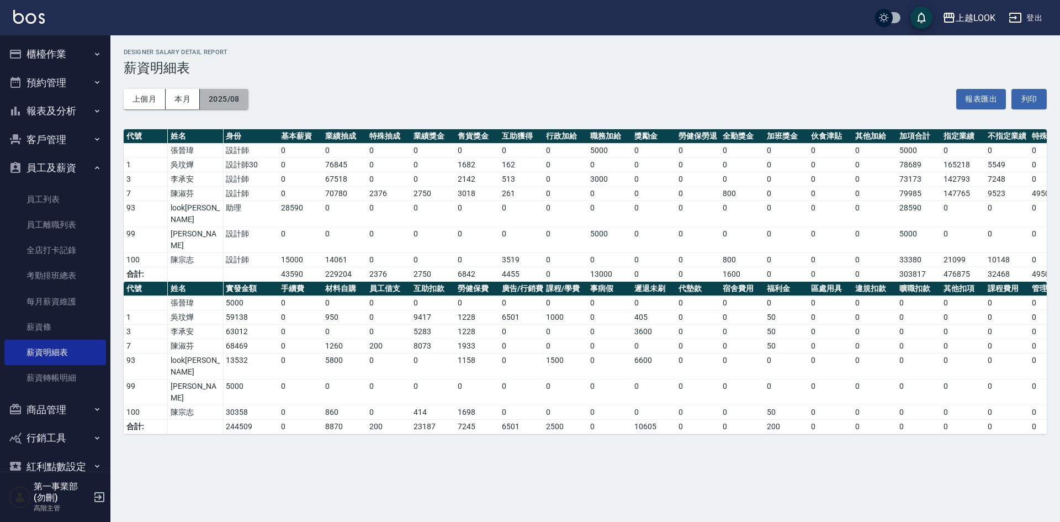
click at [230, 103] on button "2025/08" at bounding box center [224, 99] width 49 height 20
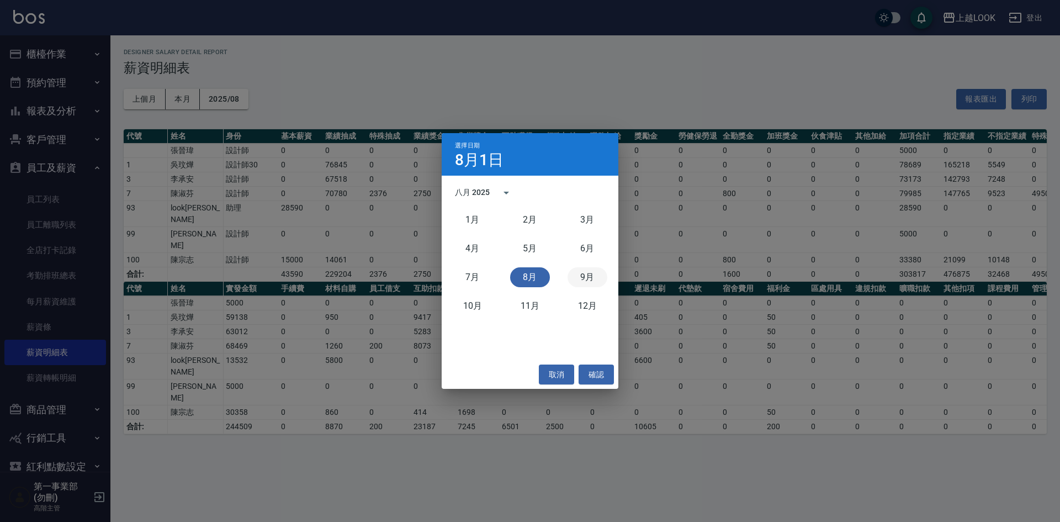
click at [588, 279] on button "9月" at bounding box center [587, 277] width 40 height 20
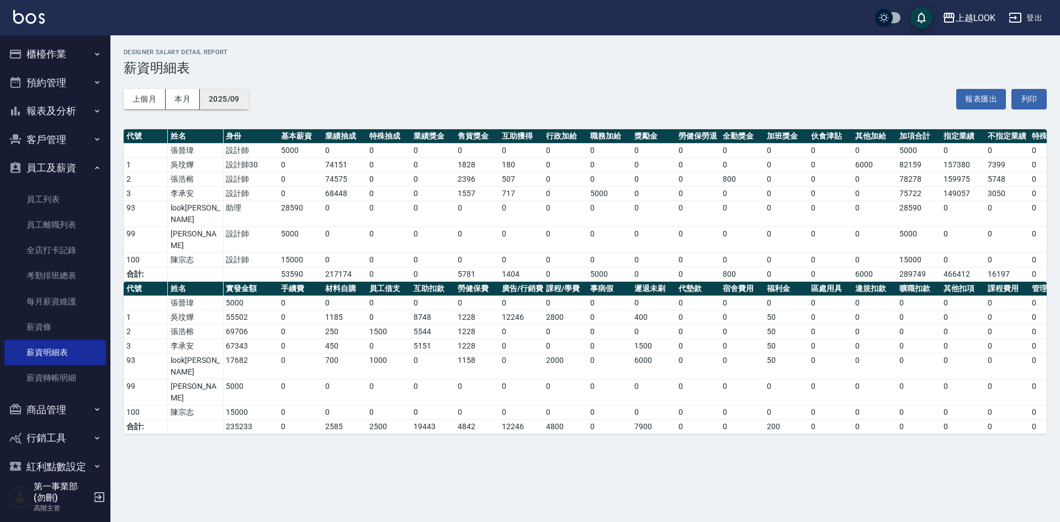
click at [221, 100] on button "2025/09" at bounding box center [224, 99] width 49 height 20
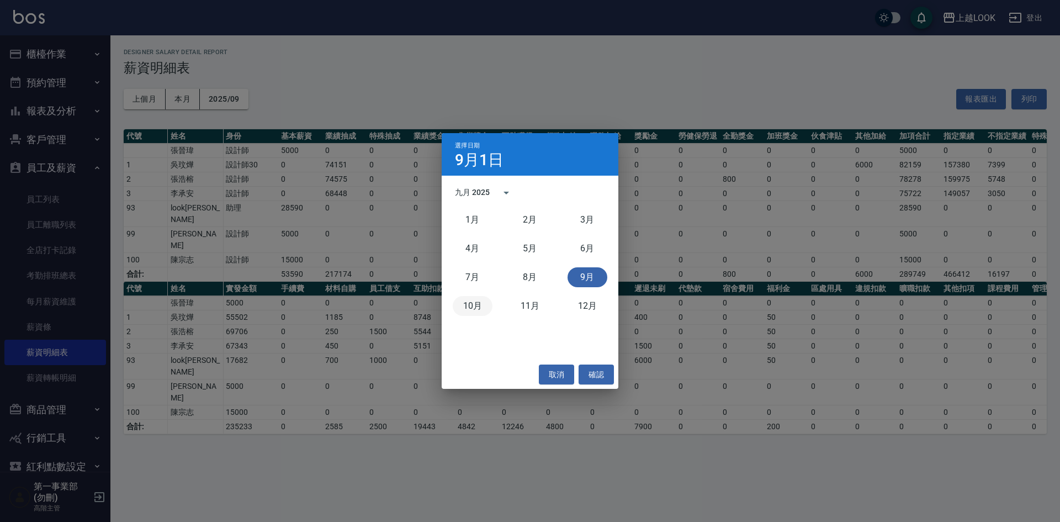
click at [479, 301] on button "10月" at bounding box center [473, 306] width 40 height 20
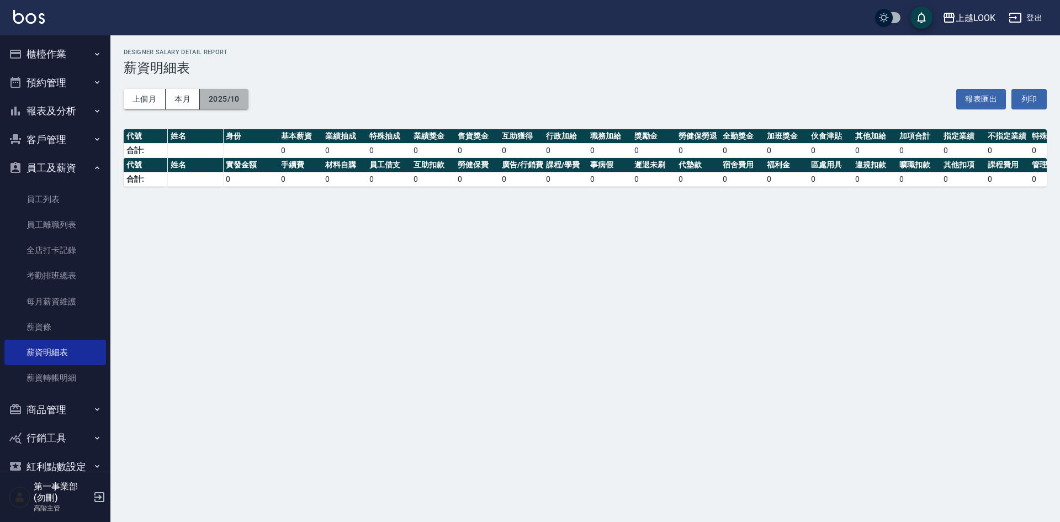
click at [229, 104] on button "2025/10" at bounding box center [224, 99] width 49 height 20
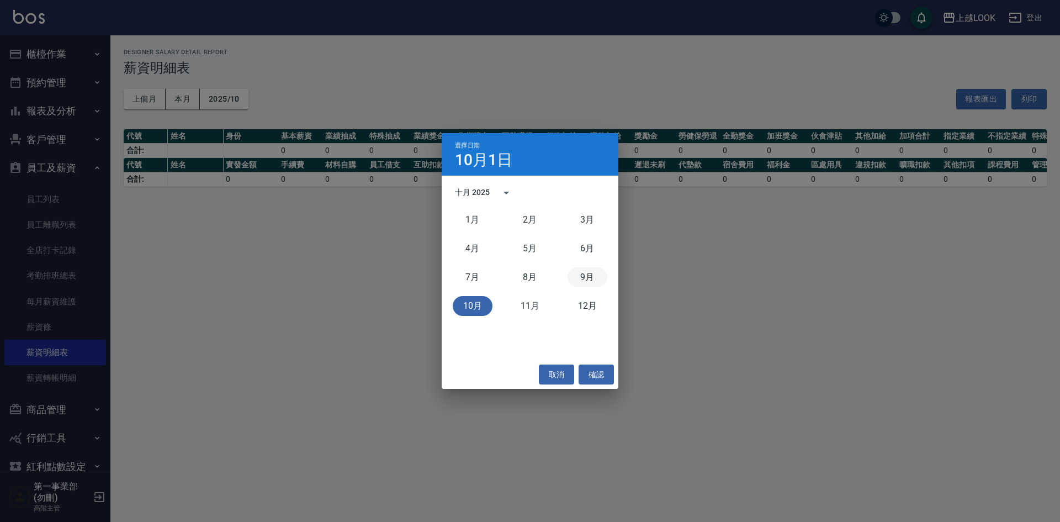
click at [588, 274] on button "9月" at bounding box center [587, 277] width 40 height 20
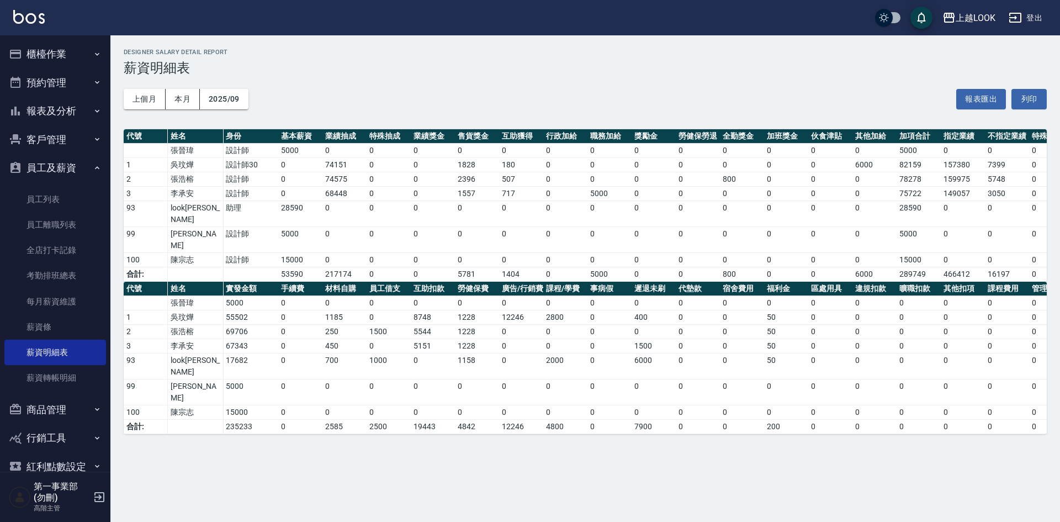
click at [732, 456] on div "上越LOOK 2025-09 薪資明細表 列印時間： 2025-10-08-16:26 Designer Salary Detail Report 薪資明細表…" at bounding box center [530, 261] width 1060 height 522
click at [677, 97] on div "上個月 本月 2025/09 報表匯出 列印" at bounding box center [585, 99] width 923 height 47
click at [977, 23] on div "上越LOOK" at bounding box center [975, 18] width 40 height 14
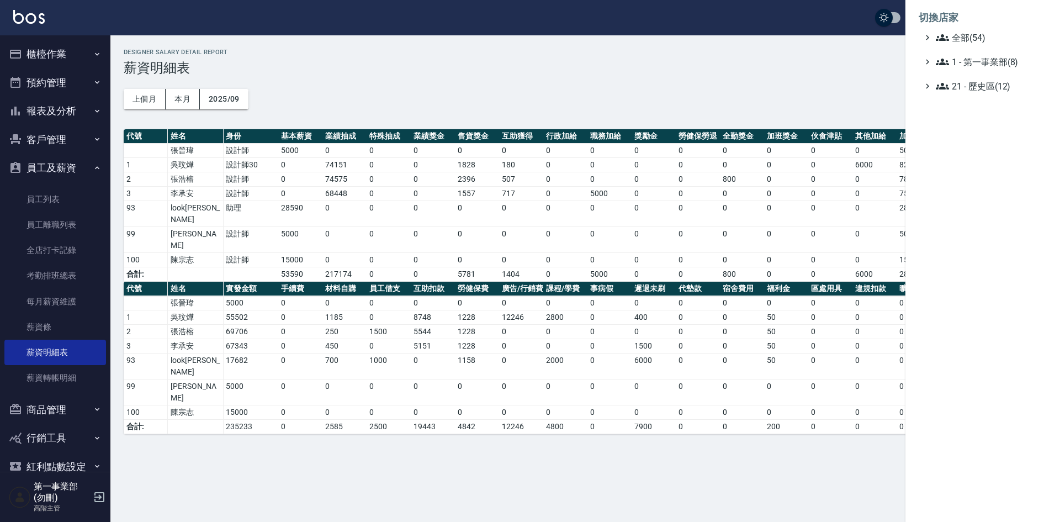
click at [1003, 55] on ul "全部(54) 1 - 第一事業部(8) 21 - 歷史區(12)" at bounding box center [982, 62] width 128 height 62
click at [1000, 63] on span "1 - 第一事業部(8)" at bounding box center [989, 61] width 107 height 13
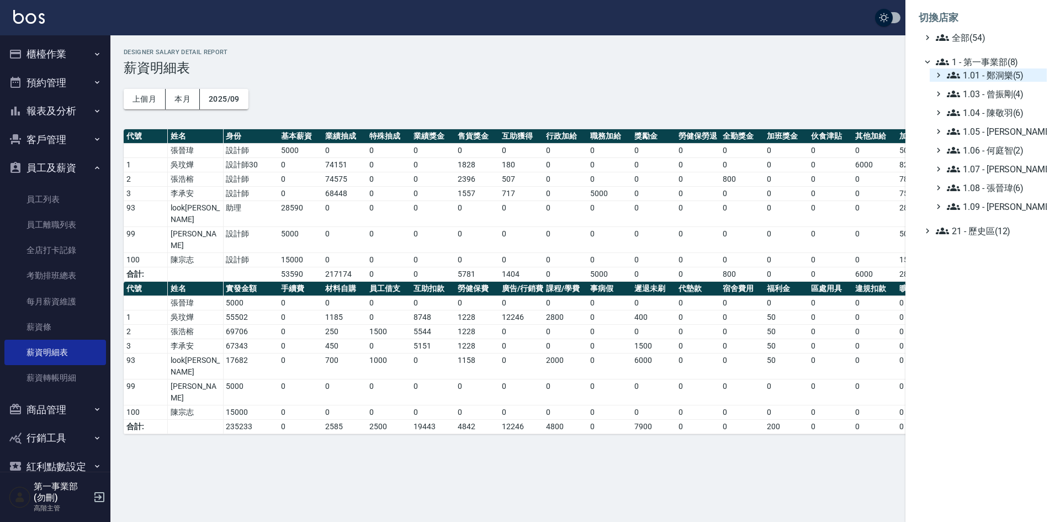
click at [1008, 74] on span "1.01 - 鄭洞樂(5)" at bounding box center [994, 74] width 95 height 13
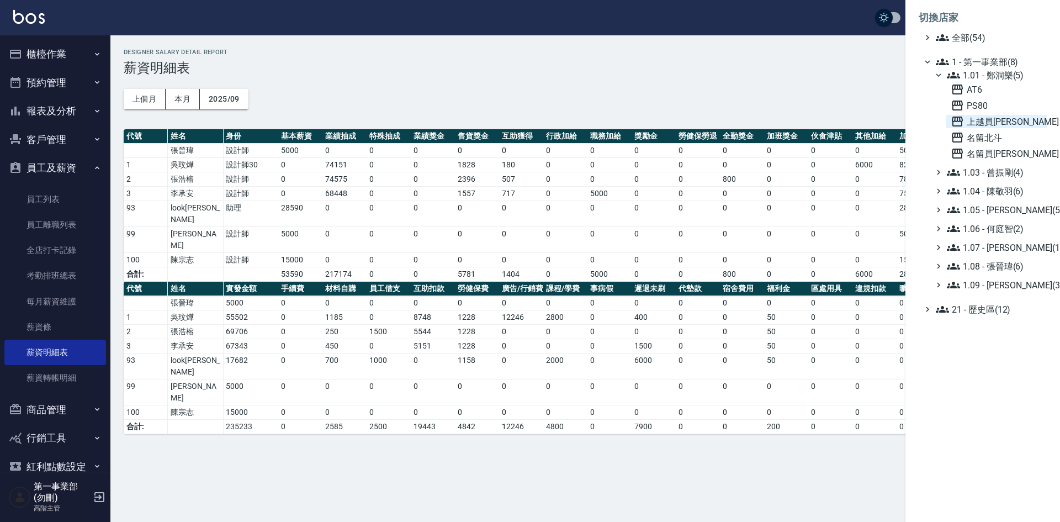
click at [1008, 119] on span "上越員[PERSON_NAME]" at bounding box center [996, 121] width 92 height 13
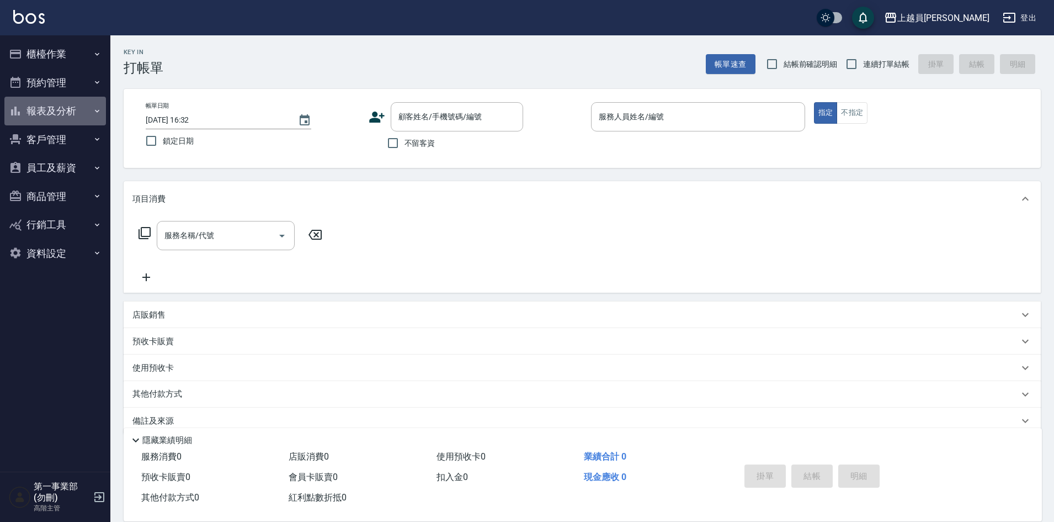
click at [55, 115] on button "報表及分析" at bounding box center [55, 111] width 102 height 29
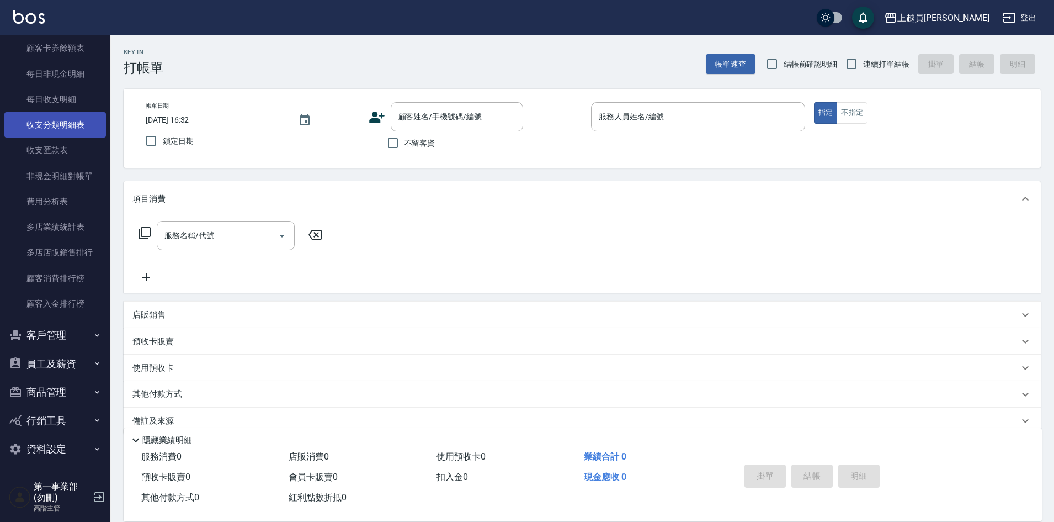
scroll to position [890, 0]
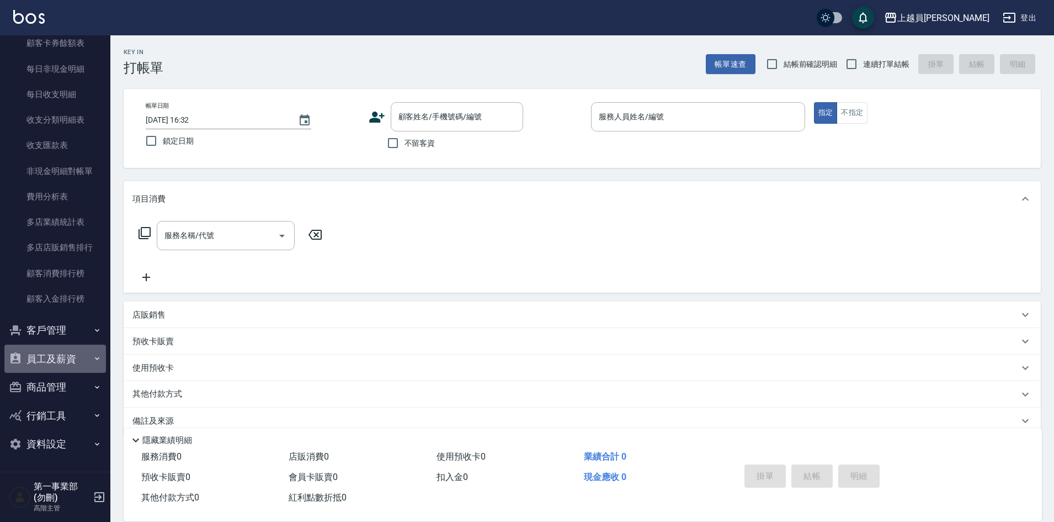
click at [69, 352] on button "員工及薪資" at bounding box center [55, 358] width 102 height 29
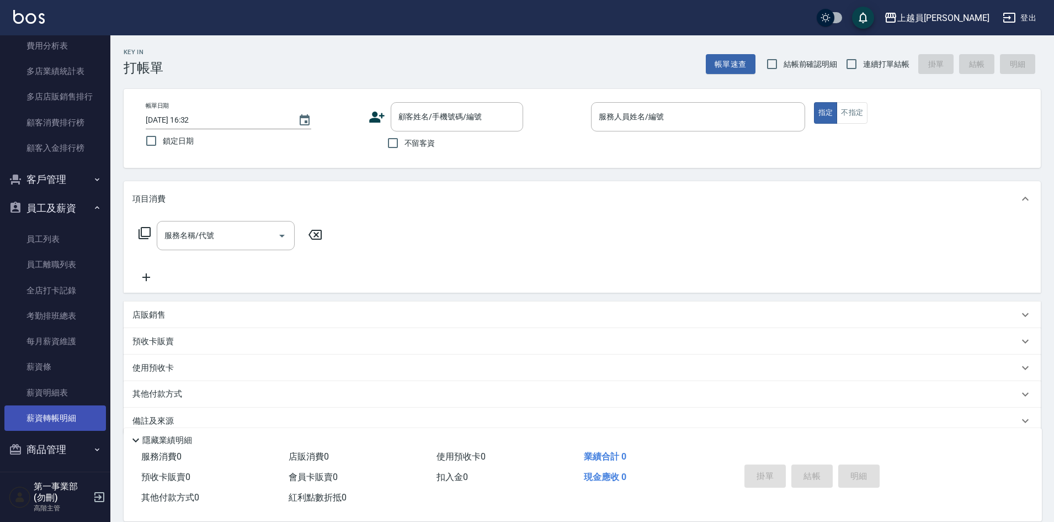
scroll to position [1056, 0]
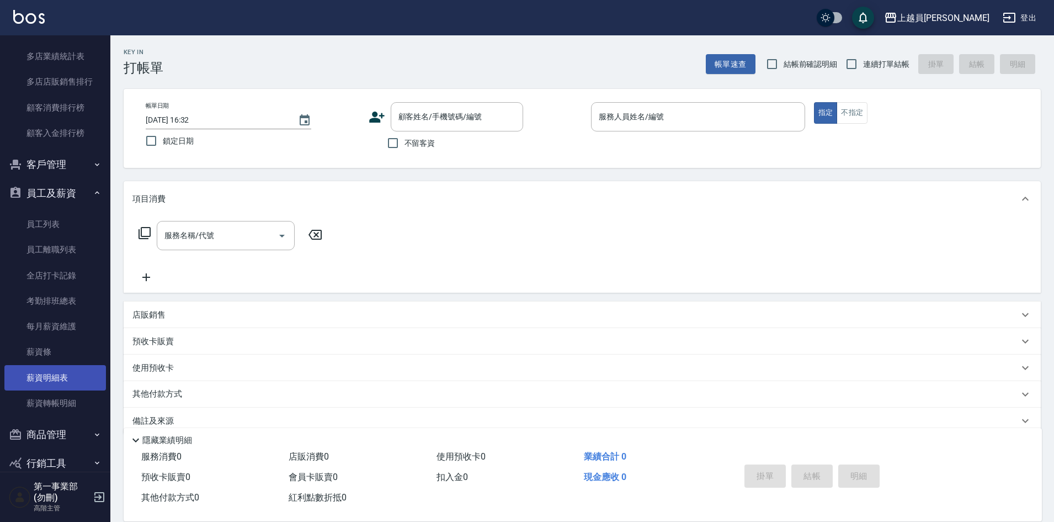
click at [65, 377] on link "薪資明細表" at bounding box center [55, 377] width 102 height 25
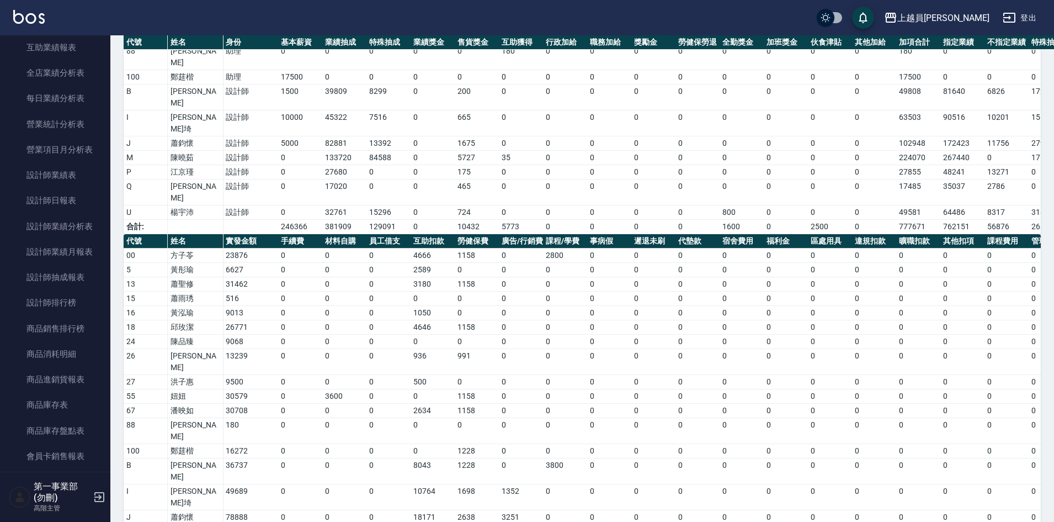
scroll to position [283, 0]
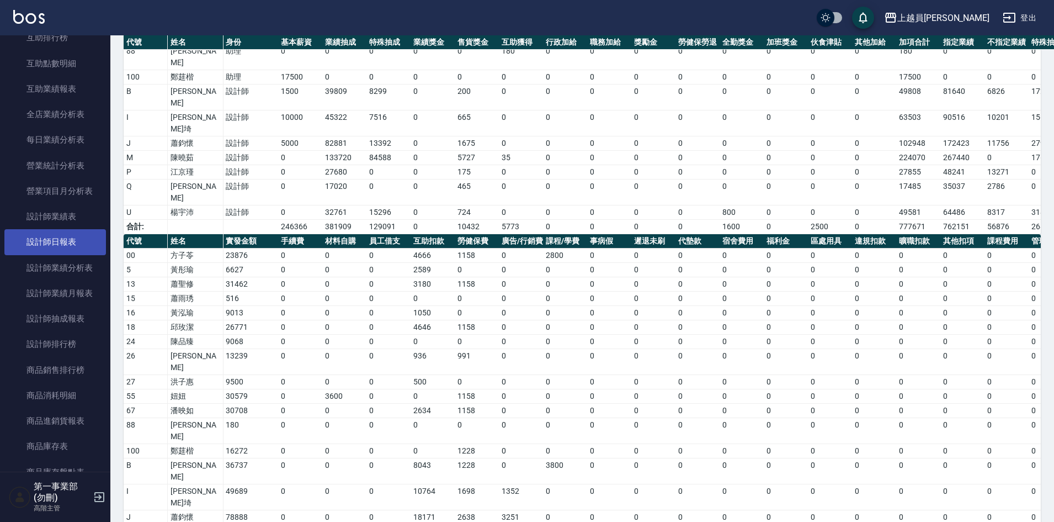
click at [58, 240] on link "設計師日報表" at bounding box center [55, 241] width 102 height 25
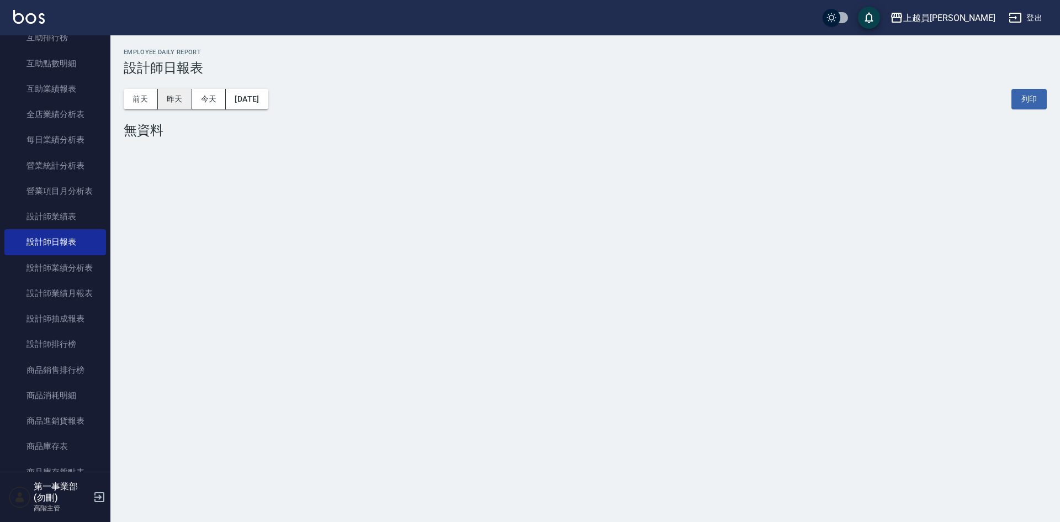
click at [175, 103] on button "昨天" at bounding box center [175, 99] width 34 height 20
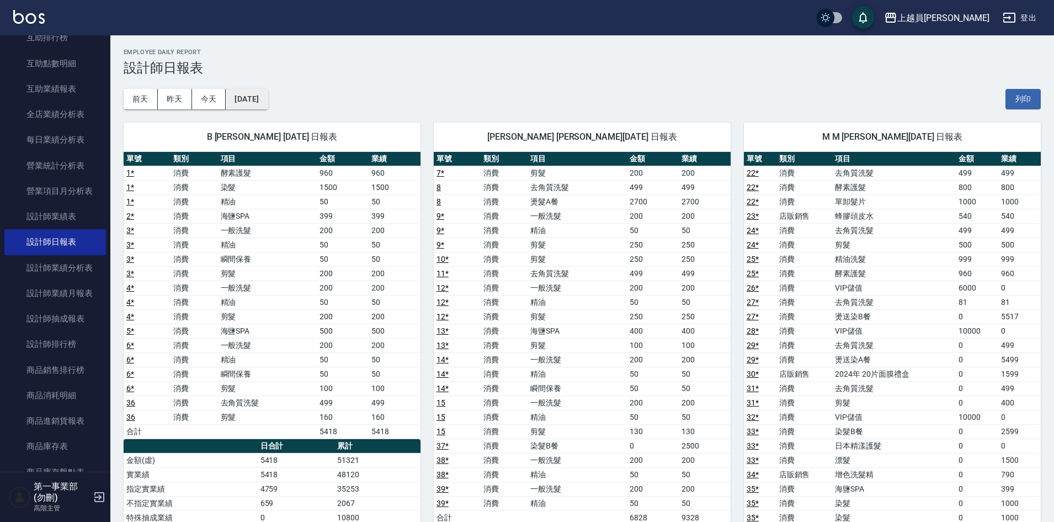
click at [267, 99] on button "[DATE]" at bounding box center [247, 99] width 42 height 20
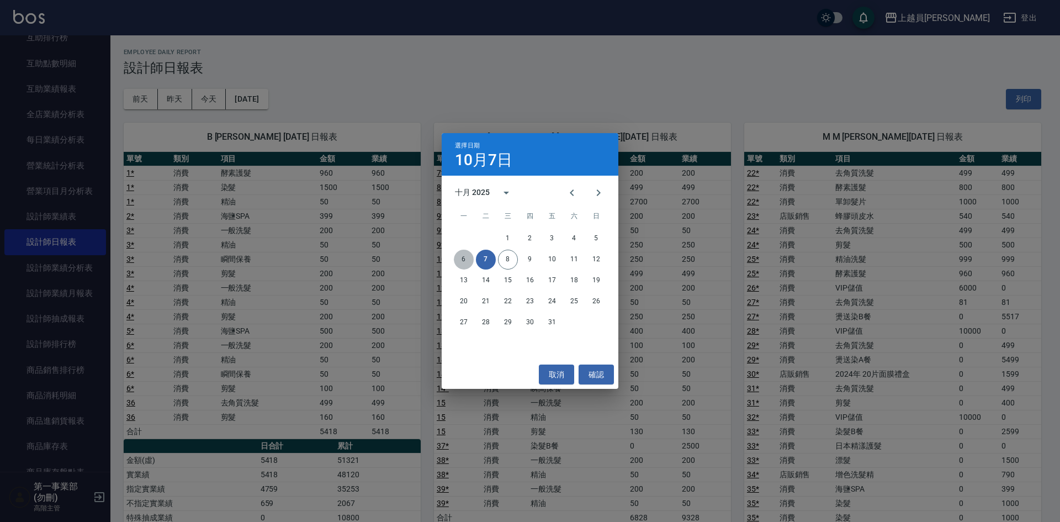
click at [464, 260] on button "6" at bounding box center [464, 259] width 20 height 20
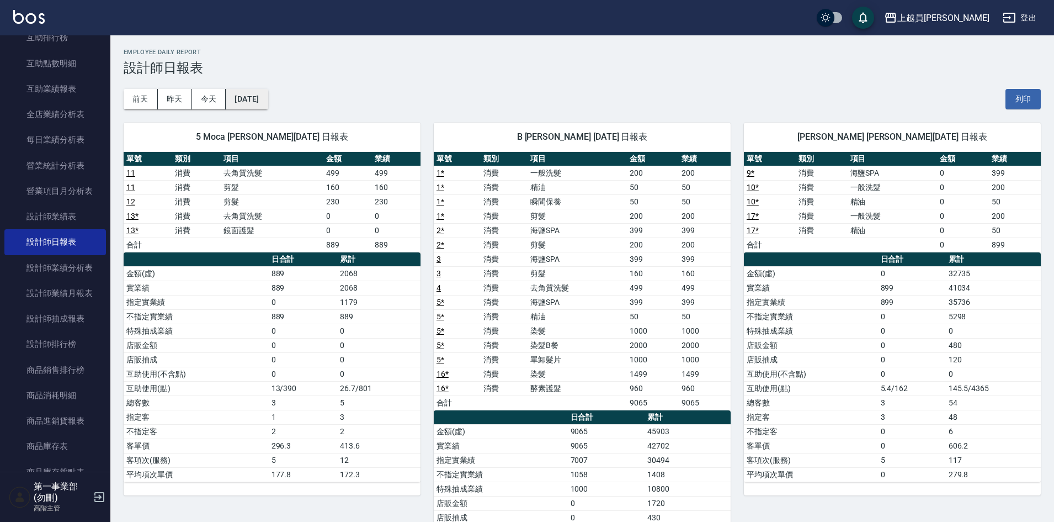
click at [268, 108] on button "[DATE]" at bounding box center [247, 99] width 42 height 20
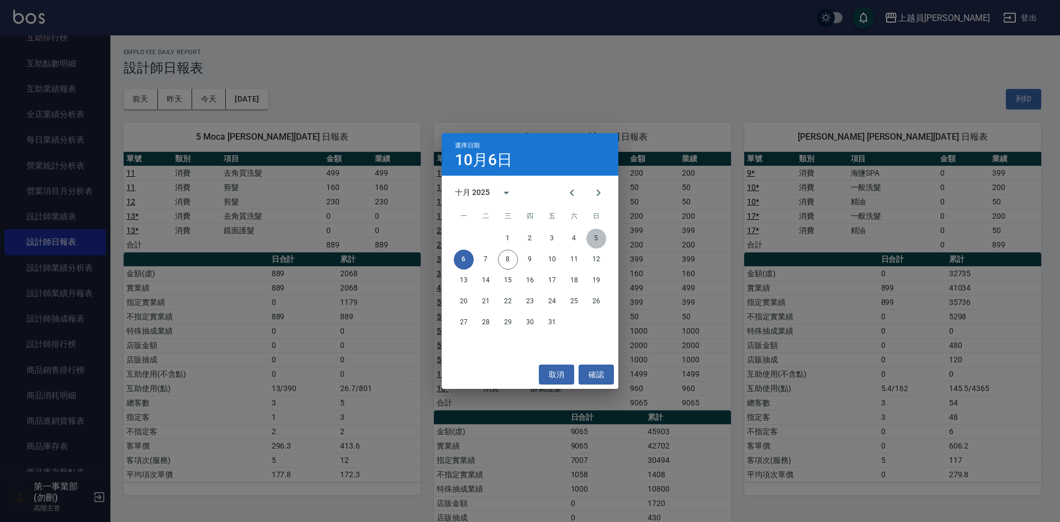
click at [589, 240] on button "5" at bounding box center [596, 238] width 20 height 20
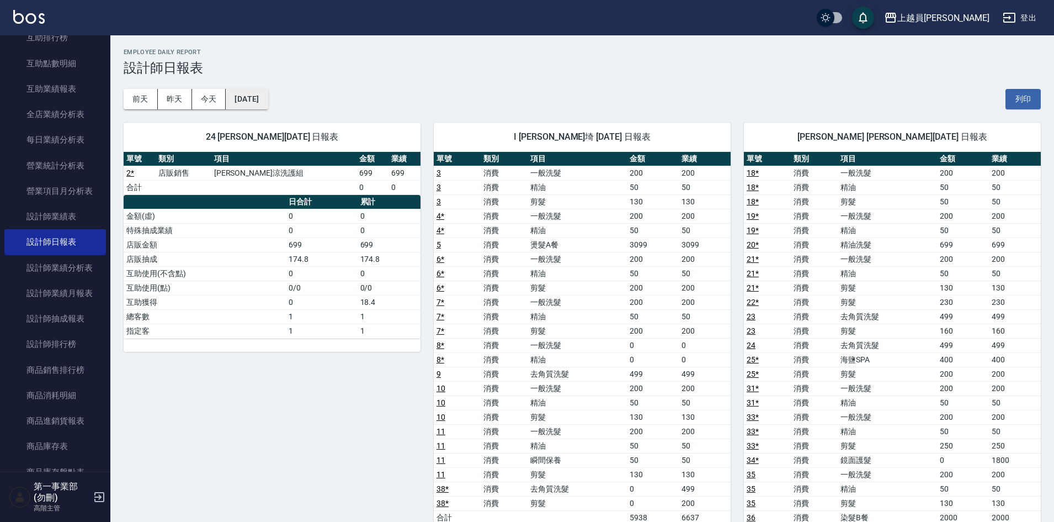
click at [253, 90] on button "[DATE]" at bounding box center [247, 99] width 42 height 20
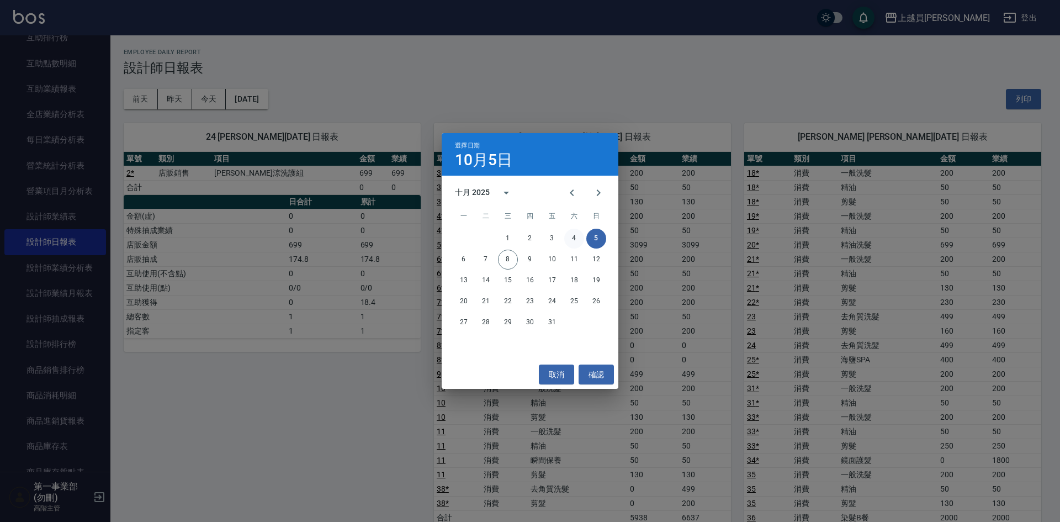
click at [571, 239] on button "4" at bounding box center [574, 238] width 20 height 20
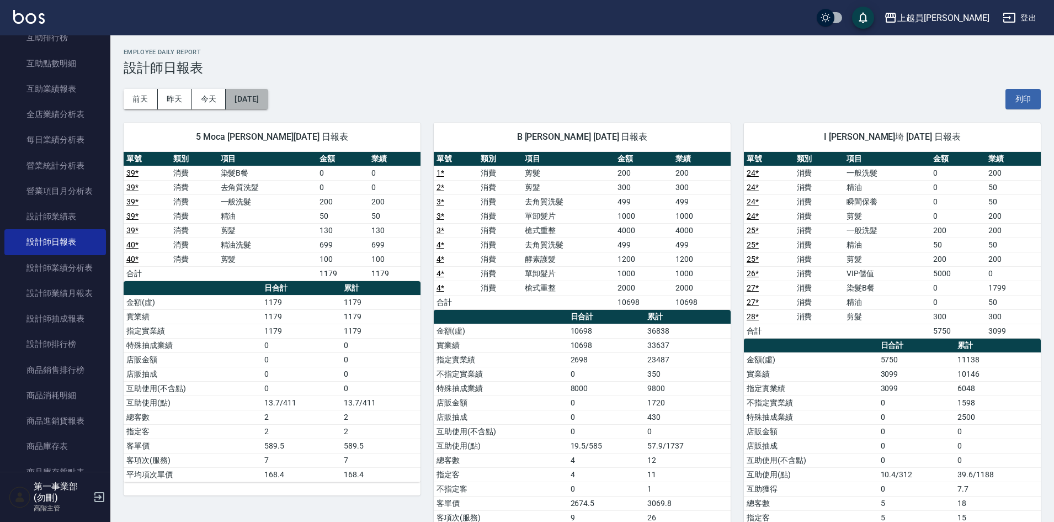
click at [256, 105] on button "[DATE]" at bounding box center [247, 99] width 42 height 20
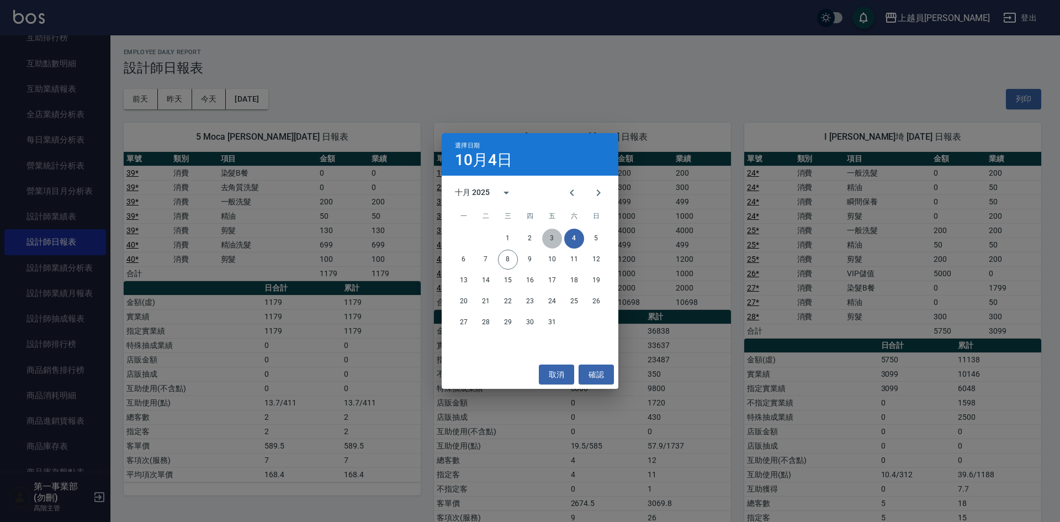
click at [554, 239] on button "3" at bounding box center [552, 238] width 20 height 20
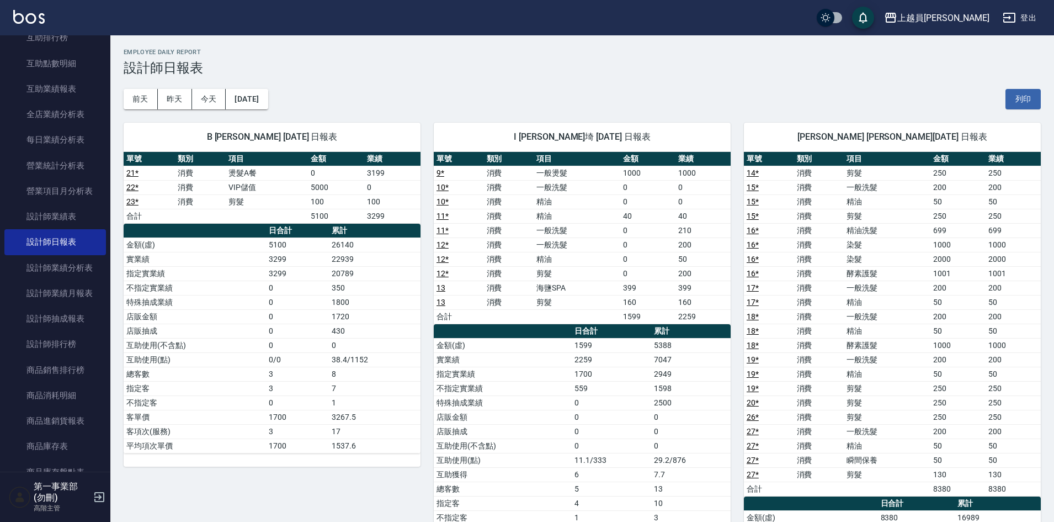
click at [242, 87] on div "[DATE] [DATE] [DATE] [DATE] 列印" at bounding box center [582, 99] width 917 height 47
click at [247, 98] on button "[DATE]" at bounding box center [247, 99] width 42 height 20
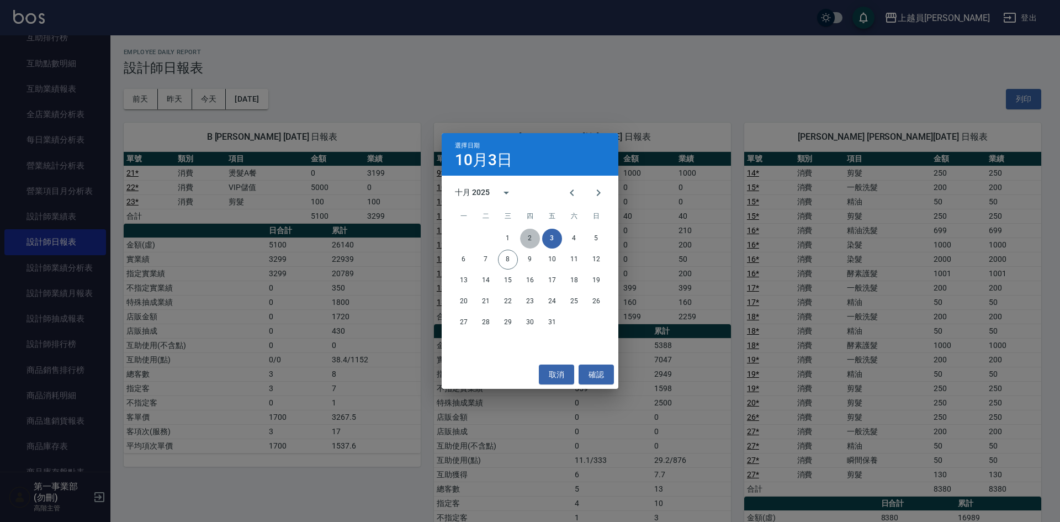
click at [534, 240] on button "2" at bounding box center [530, 238] width 20 height 20
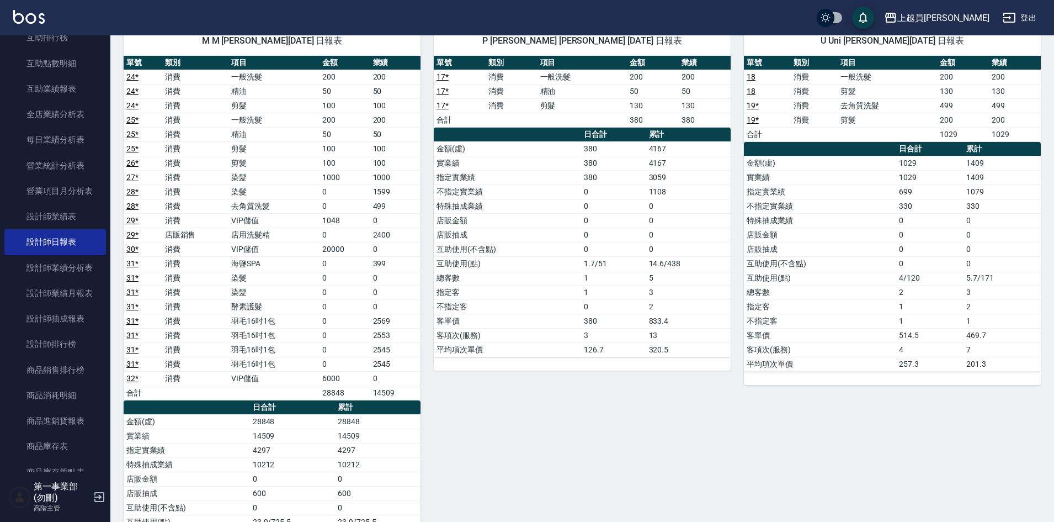
scroll to position [718, 0]
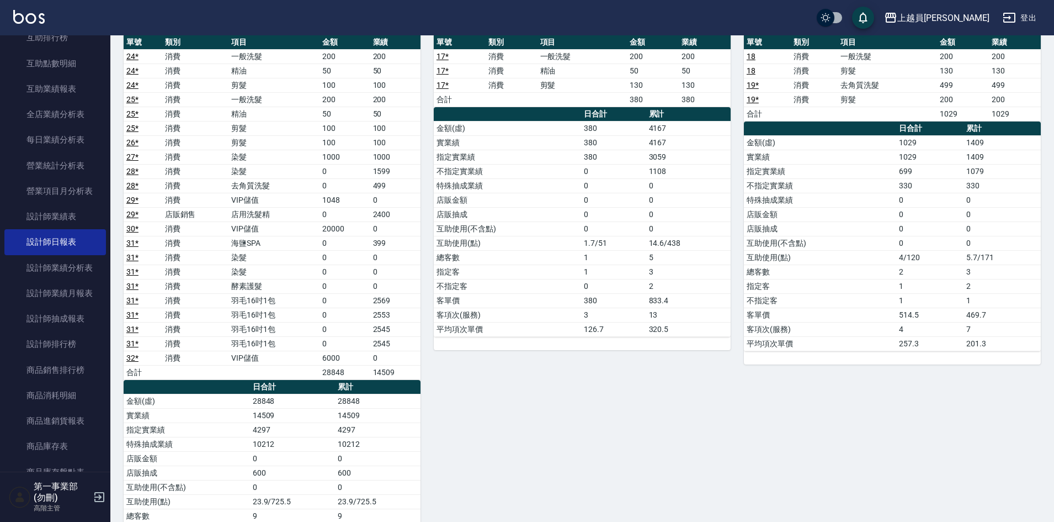
click at [759, 413] on div "U Uni [PERSON_NAME][DATE] 日報表 單號 類別 項目 金額 業績 18 消費 一般洗髮 200 200 18 消費 剪髮 130 13…" at bounding box center [886, 293] width 310 height 601
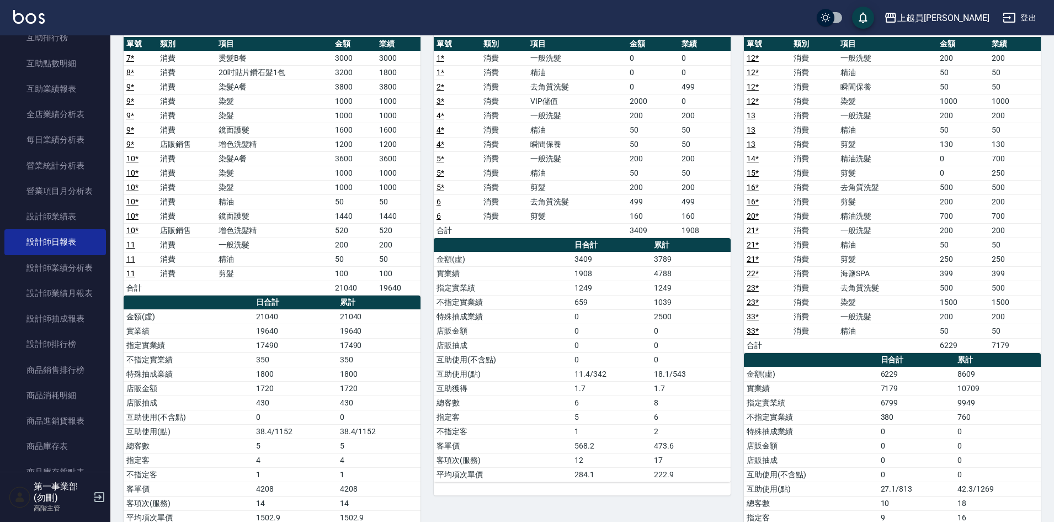
scroll to position [0, 0]
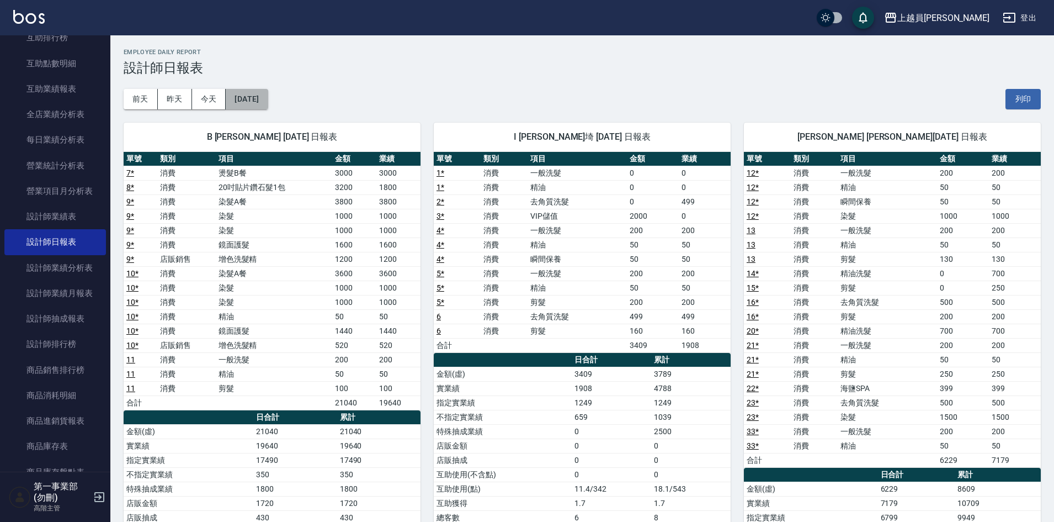
click at [256, 98] on button "[DATE]" at bounding box center [247, 99] width 42 height 20
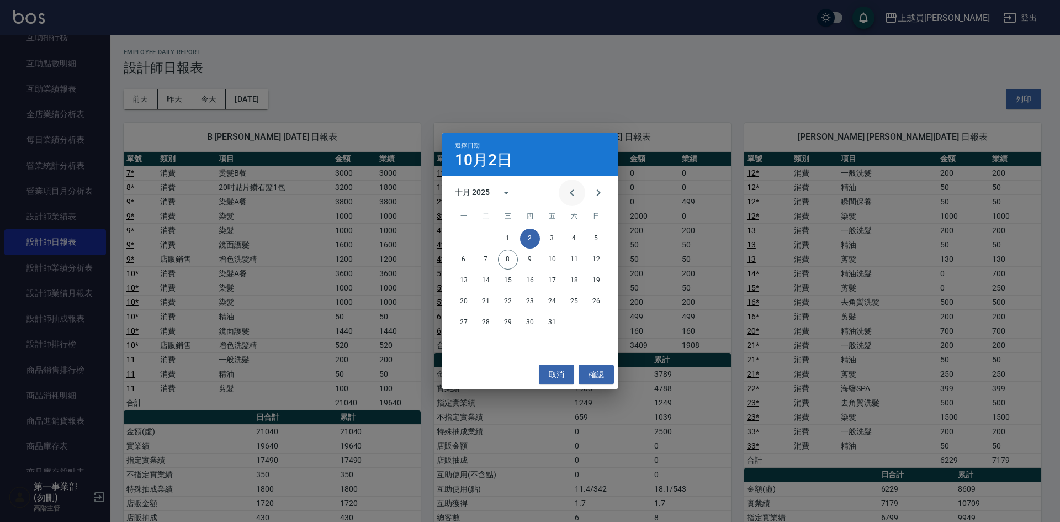
click at [572, 197] on icon "Previous month" at bounding box center [571, 192] width 13 height 13
click at [483, 321] on button "30" at bounding box center [486, 322] width 20 height 20
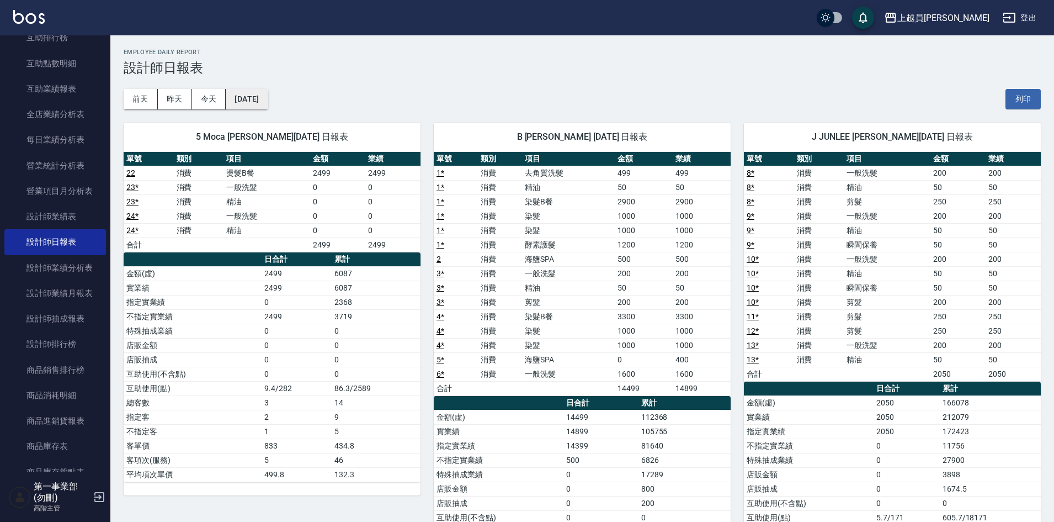
click at [261, 98] on button "[DATE]" at bounding box center [247, 99] width 42 height 20
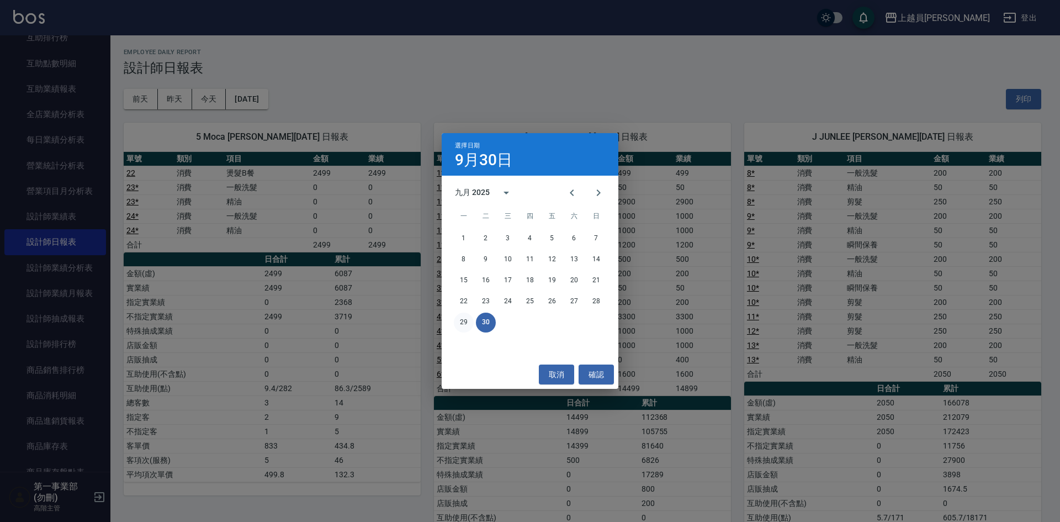
click at [462, 320] on button "29" at bounding box center [464, 322] width 20 height 20
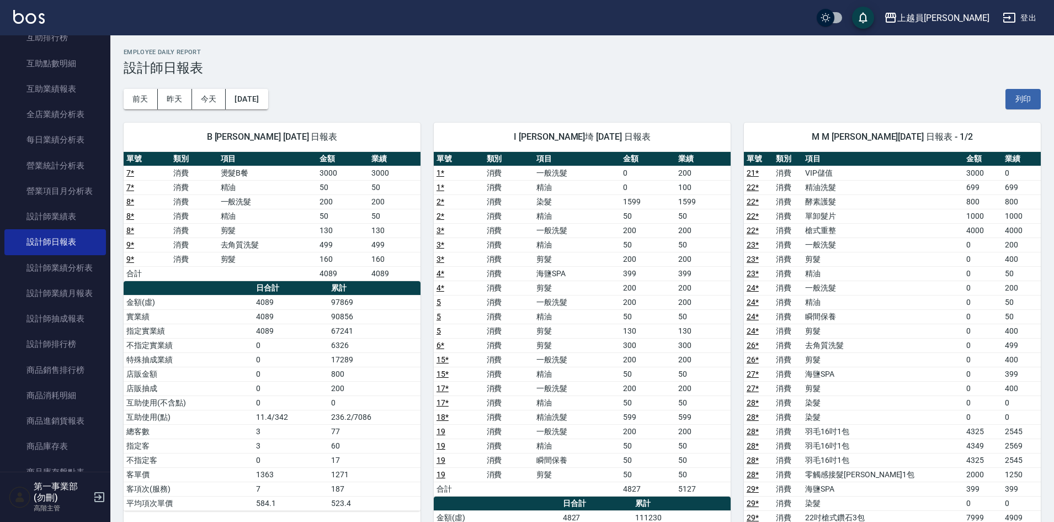
click at [494, 112] on div "I Bella [PERSON_NAME]埼 [DATE] 日報表 單號 類別 項目 金額 業績 1 * 消費 一般洗髮 0 200 1 * 消費 精油 0 …" at bounding box center [576, 424] width 310 height 630
click at [267, 97] on button "[DATE]" at bounding box center [247, 99] width 42 height 20
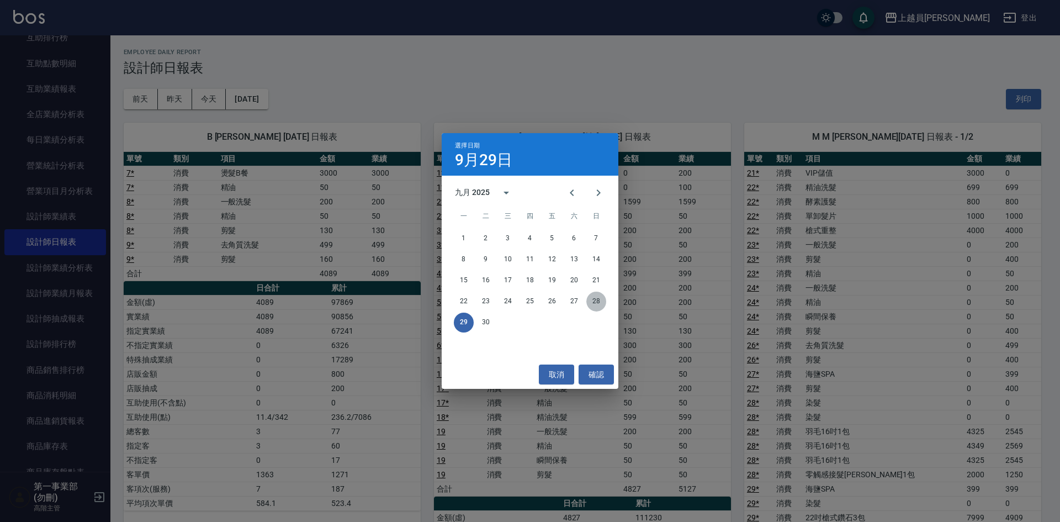
click at [596, 301] on button "28" at bounding box center [596, 301] width 20 height 20
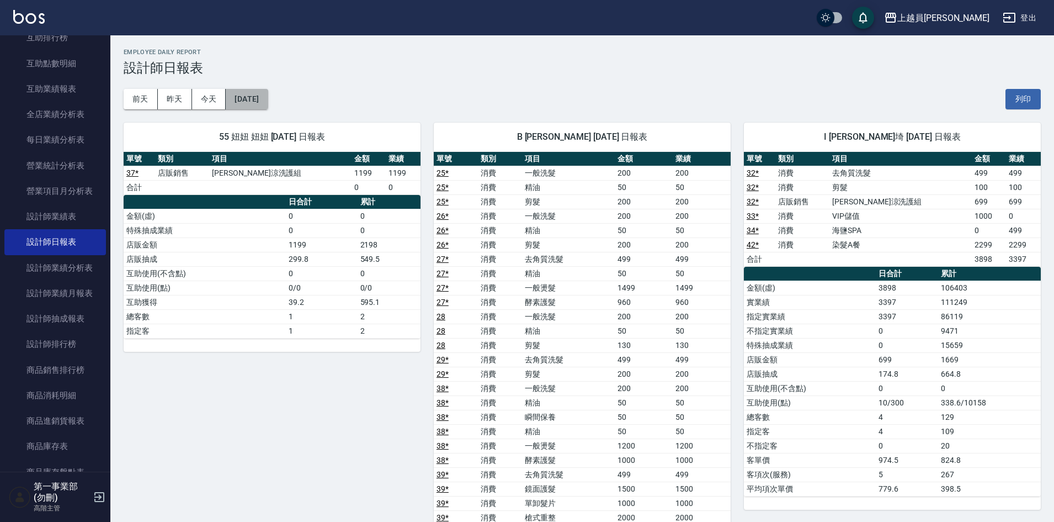
click at [249, 90] on button "[DATE]" at bounding box center [247, 99] width 42 height 20
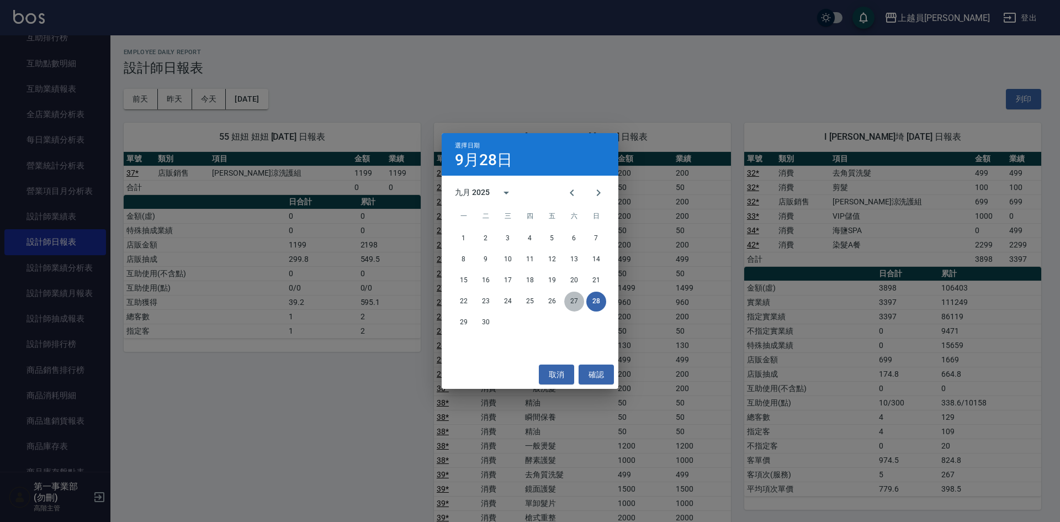
click at [574, 298] on button "27" at bounding box center [574, 301] width 20 height 20
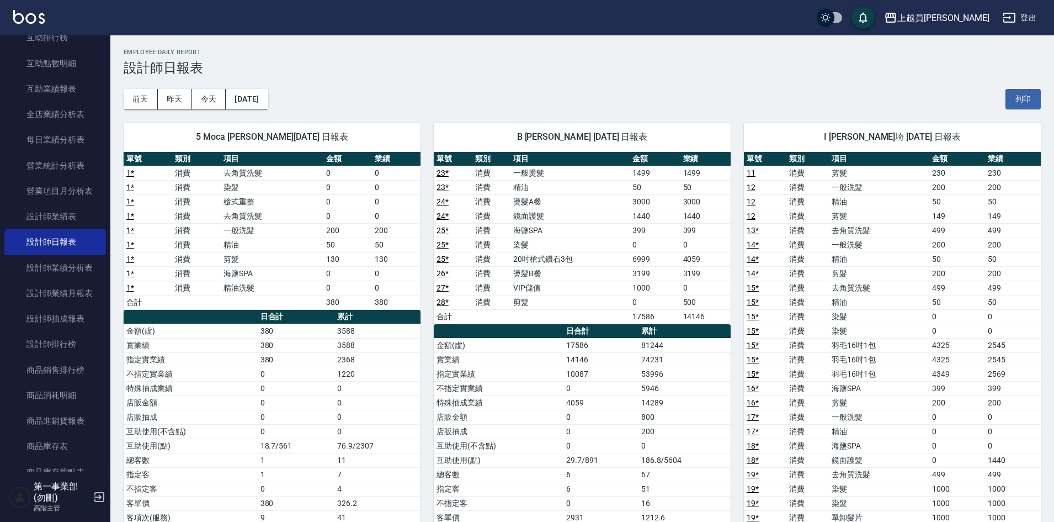
click at [471, 81] on div "[DATE] [DATE] [DATE] [DATE] 列印" at bounding box center [582, 99] width 917 height 47
